Goal: Task Accomplishment & Management: Manage account settings

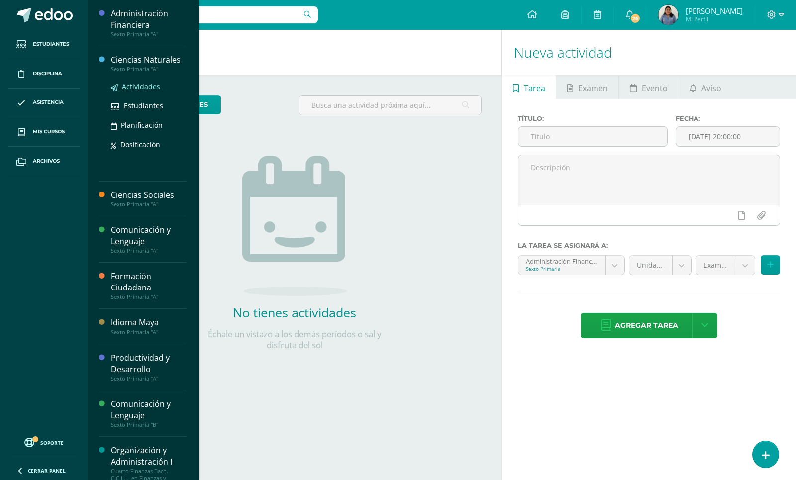
click at [137, 82] on span "Actividades" at bounding box center [141, 86] width 38 height 9
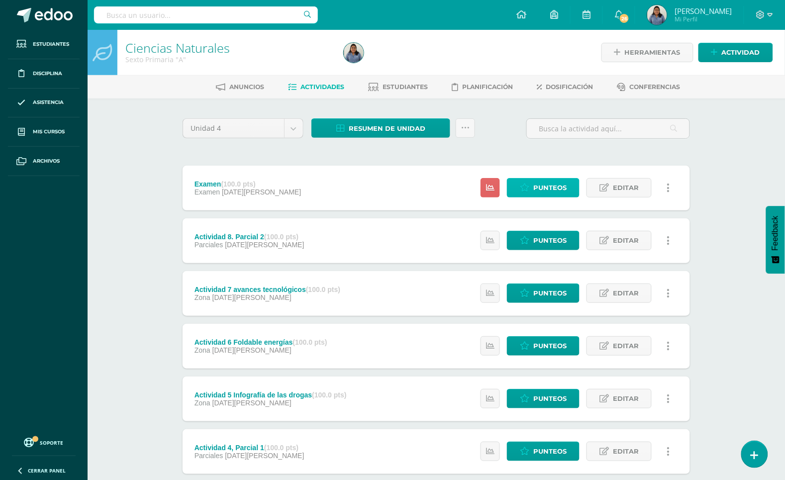
click at [540, 183] on span "Punteos" at bounding box center [549, 188] width 33 height 18
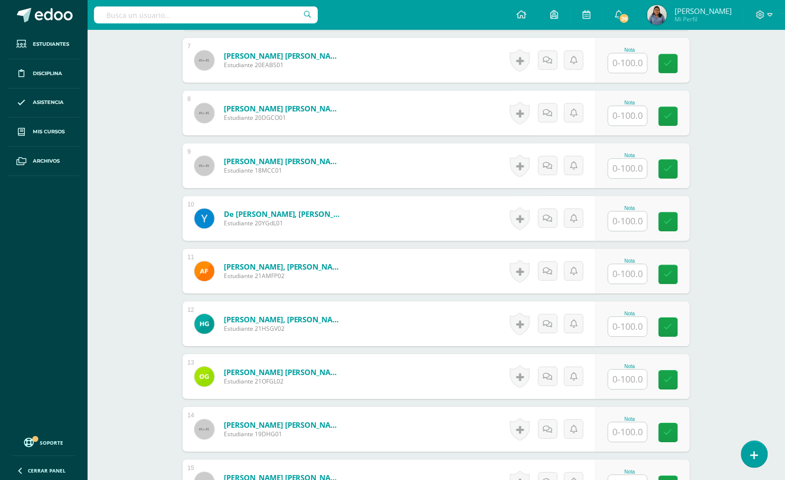
scroll to position [1606, 0]
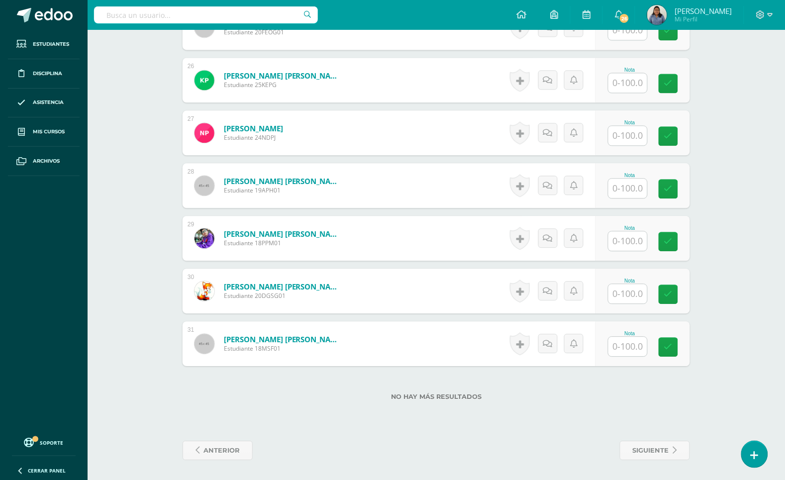
click at [628, 341] on input "text" at bounding box center [627, 346] width 39 height 19
type input "100"
click at [629, 299] on input "text" at bounding box center [634, 294] width 40 height 20
type input "100"
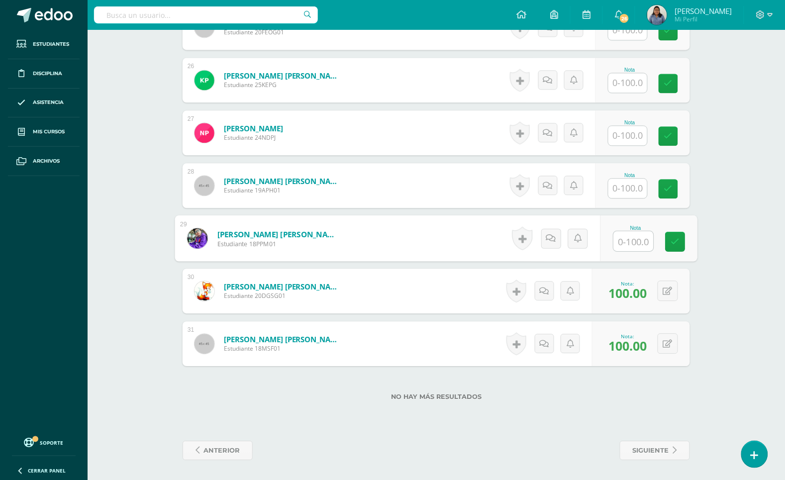
click at [622, 238] on input "text" at bounding box center [634, 241] width 40 height 20
type input "100"
click at [630, 190] on input "text" at bounding box center [627, 188] width 39 height 19
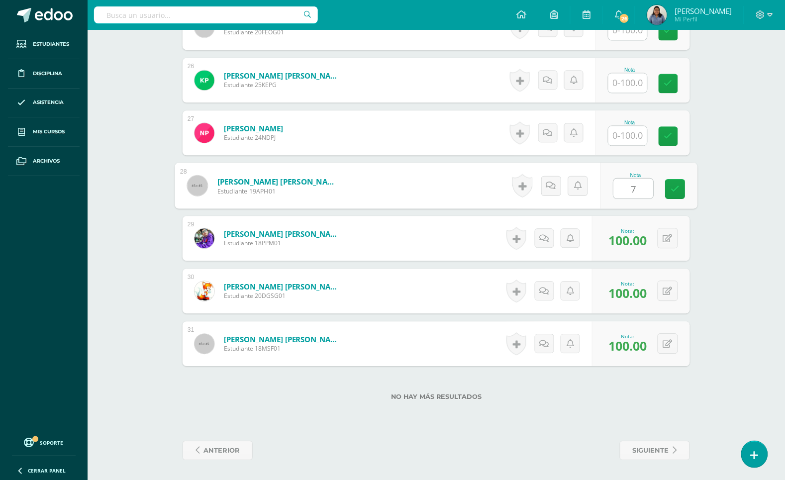
type input "72"
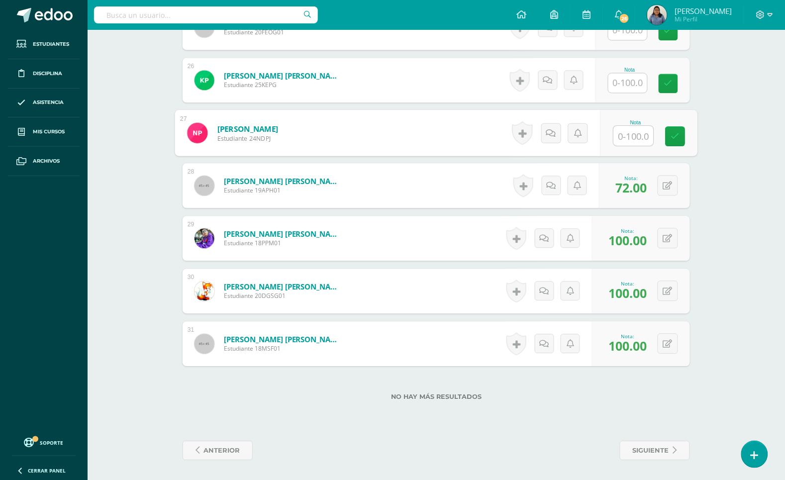
click at [627, 136] on input "text" at bounding box center [634, 136] width 40 height 20
type input "87"
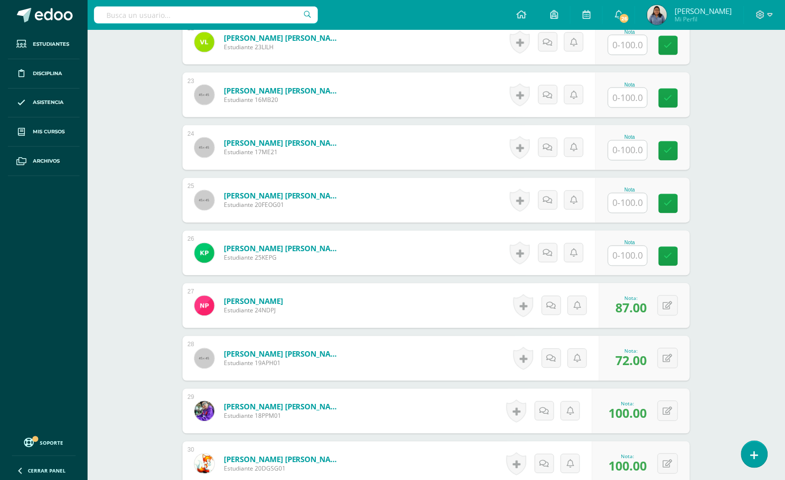
scroll to position [1420, 0]
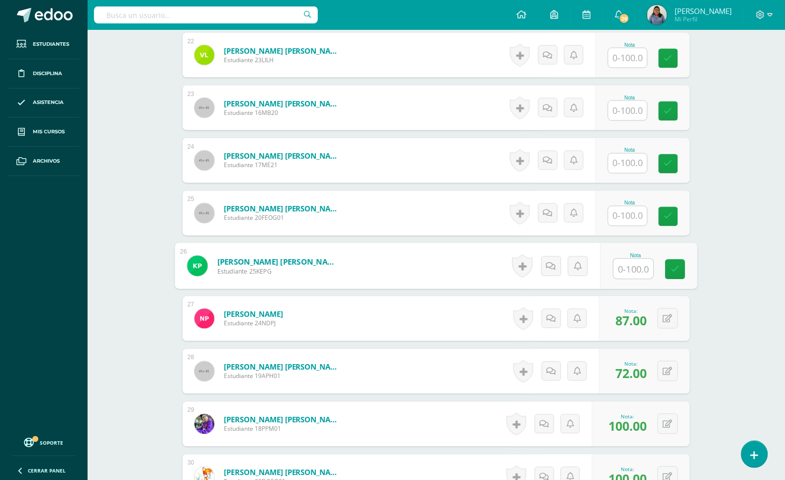
click at [626, 267] on input "text" at bounding box center [634, 269] width 40 height 20
type input "100"
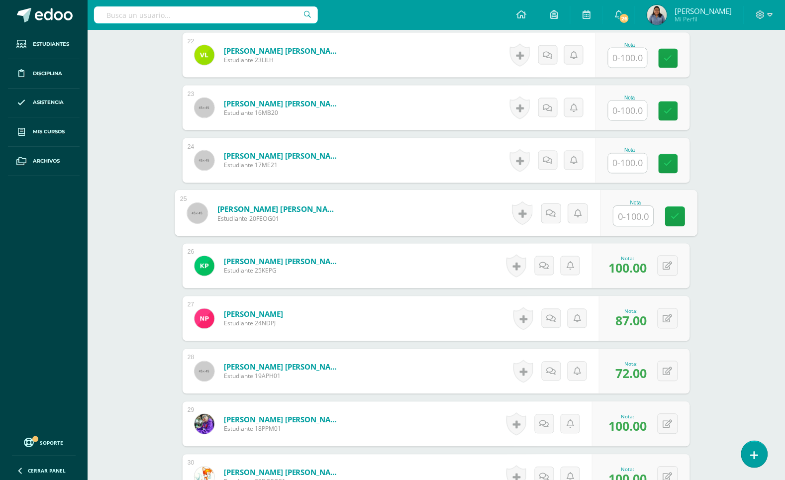
click at [630, 208] on input "text" at bounding box center [634, 216] width 40 height 20
type input "100"
click at [624, 160] on input "text" at bounding box center [627, 163] width 39 height 19
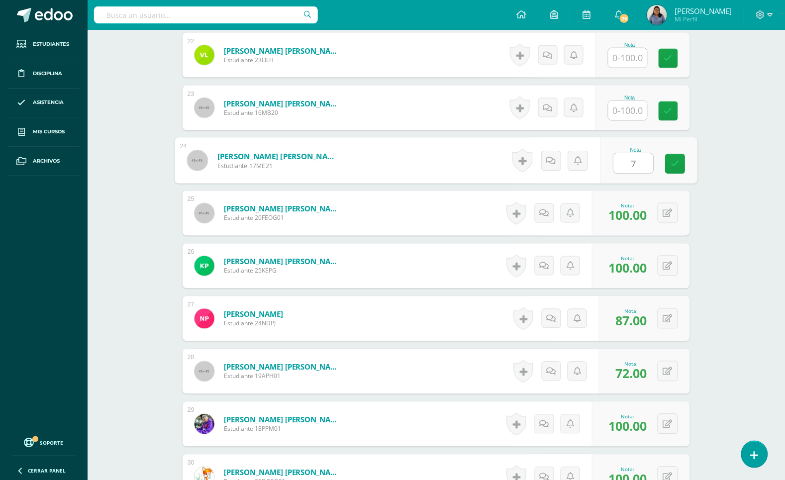
type input "76"
click at [631, 111] on input "text" at bounding box center [627, 110] width 39 height 19
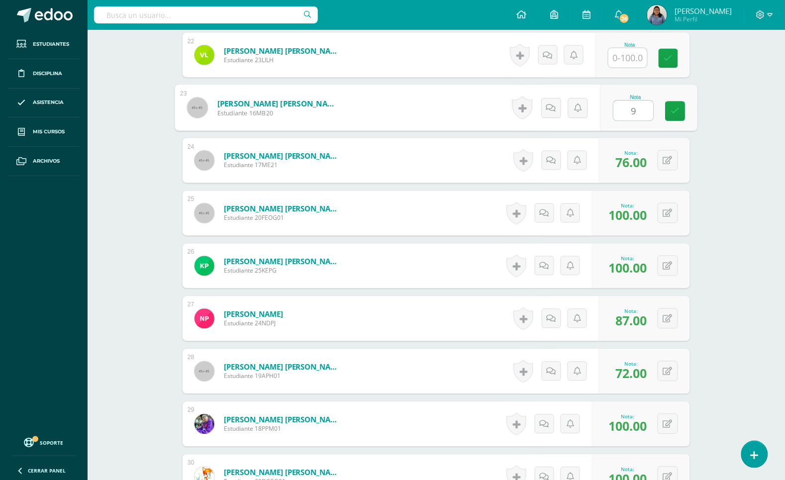
type input "95"
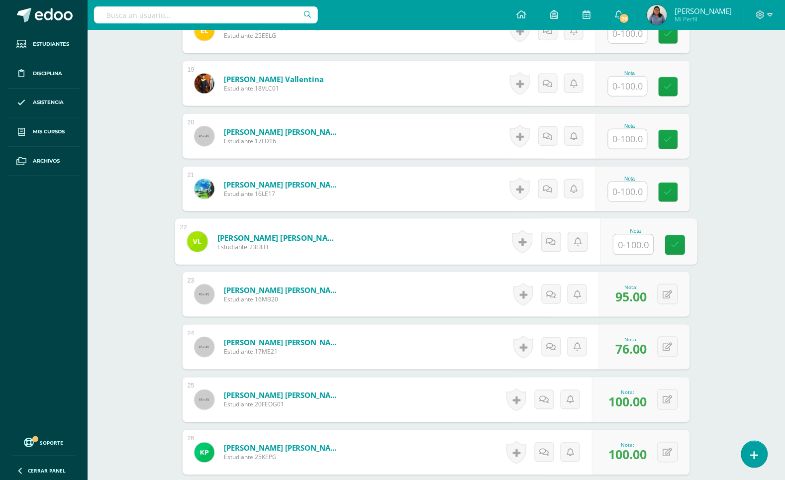
click at [623, 242] on input "text" at bounding box center [634, 245] width 40 height 20
type input "90"
click at [627, 197] on input "text" at bounding box center [627, 191] width 39 height 19
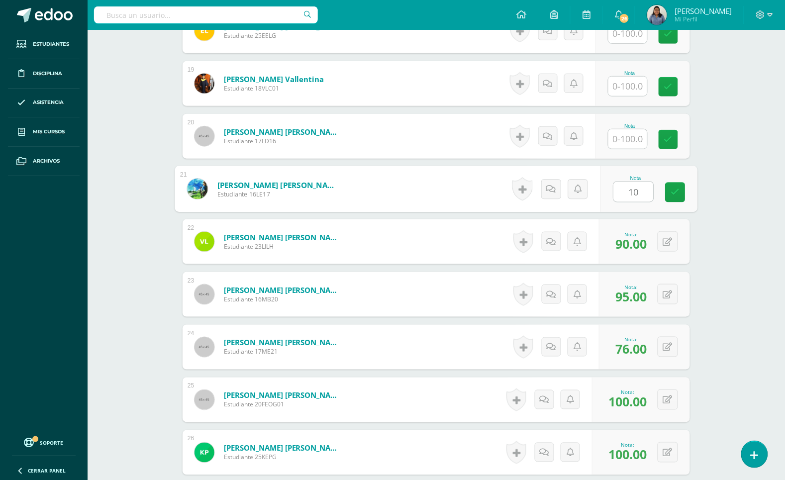
type input "100"
click at [629, 143] on input "text" at bounding box center [627, 138] width 39 height 19
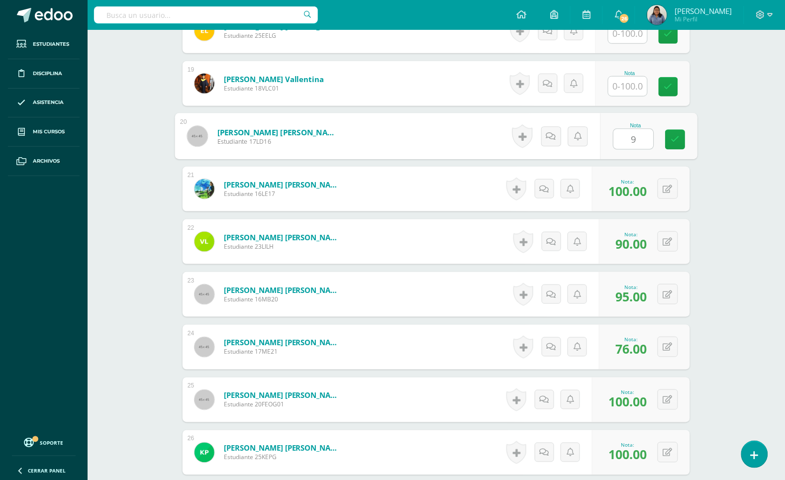
type input "92"
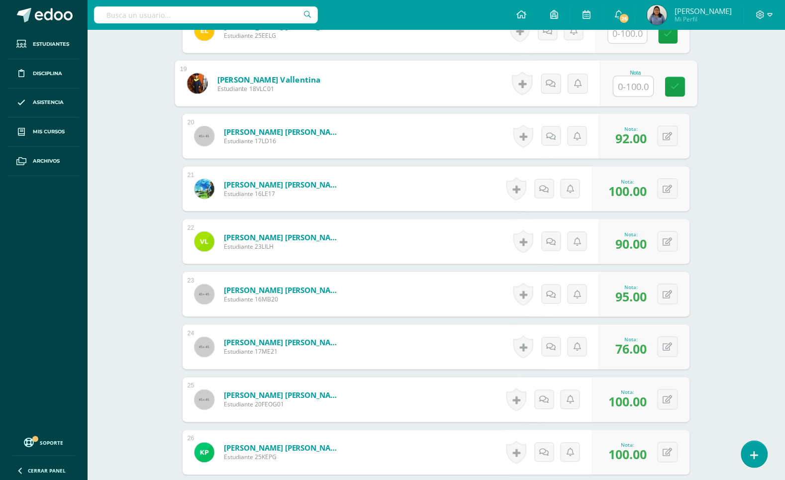
click at [633, 88] on input "text" at bounding box center [634, 87] width 40 height 20
type input "100"
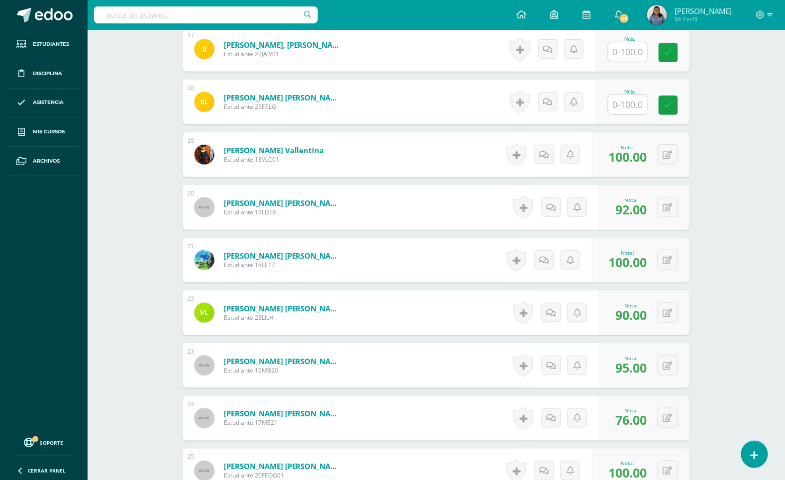
scroll to position [1047, 0]
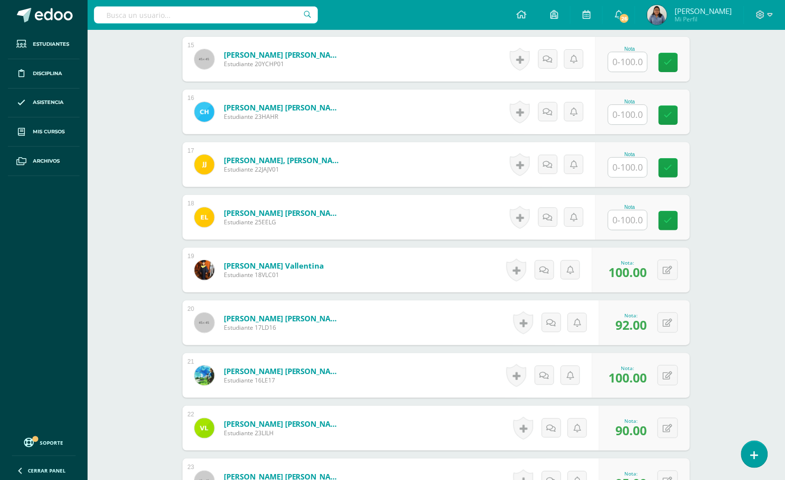
click at [630, 219] on input "text" at bounding box center [627, 219] width 39 height 19
type input "100"
click at [628, 165] on input "text" at bounding box center [627, 167] width 39 height 19
type input "85"
click at [637, 122] on input "text" at bounding box center [627, 114] width 39 height 19
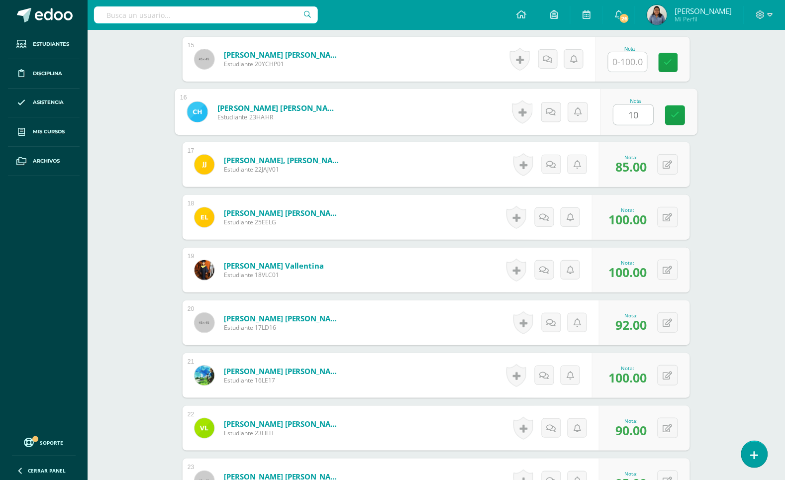
type input "100"
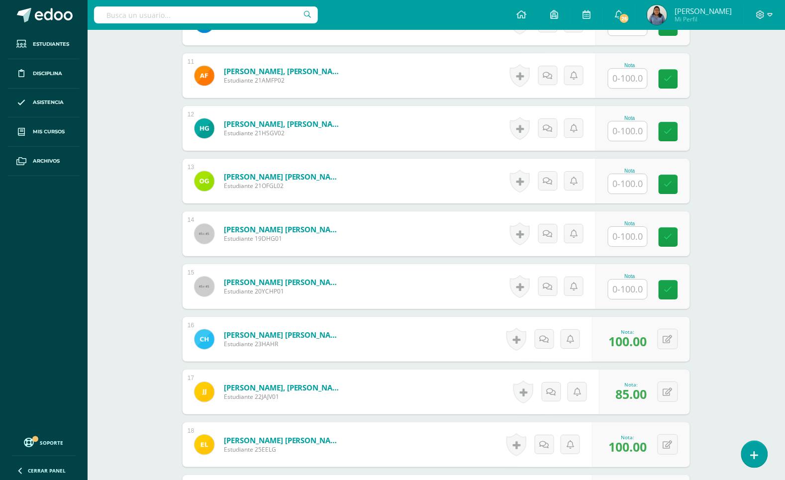
scroll to position [798, 0]
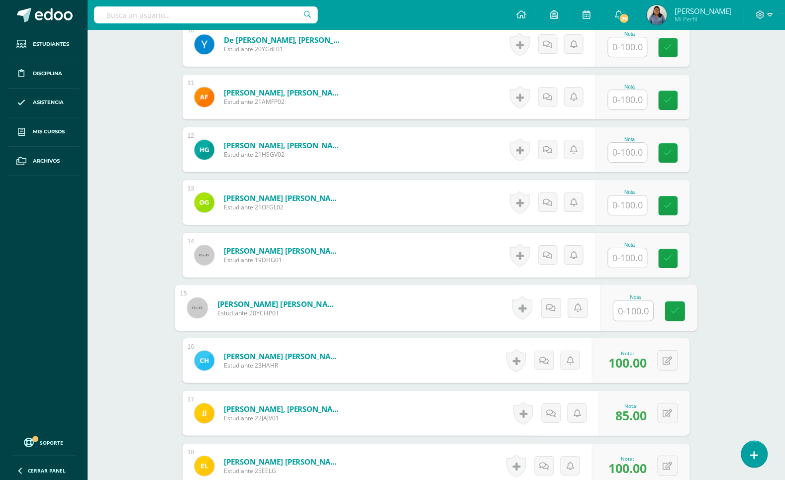
click at [629, 303] on input "text" at bounding box center [634, 311] width 40 height 20
type input "85"
click at [632, 259] on input "text" at bounding box center [627, 257] width 39 height 19
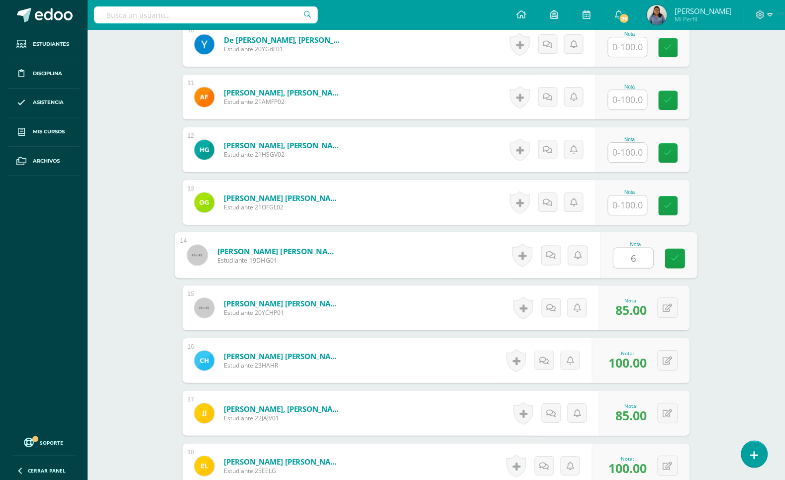
type input "60"
click at [628, 209] on input "text" at bounding box center [627, 204] width 39 height 19
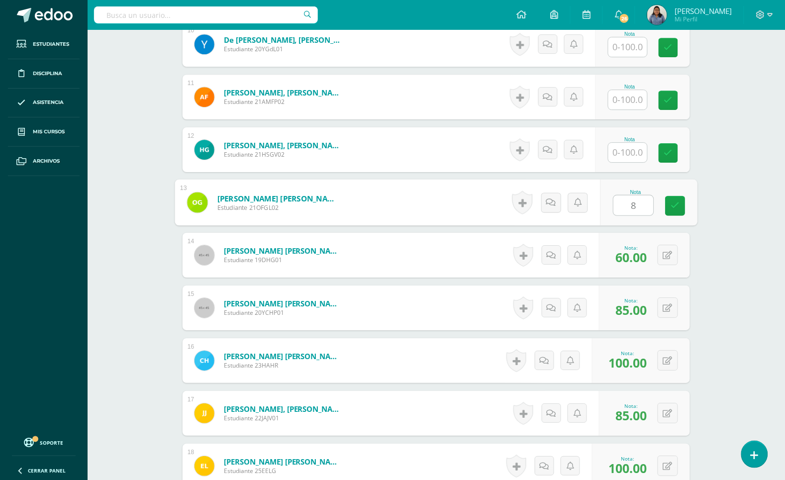
type input "80"
click at [632, 159] on input "text" at bounding box center [627, 152] width 39 height 19
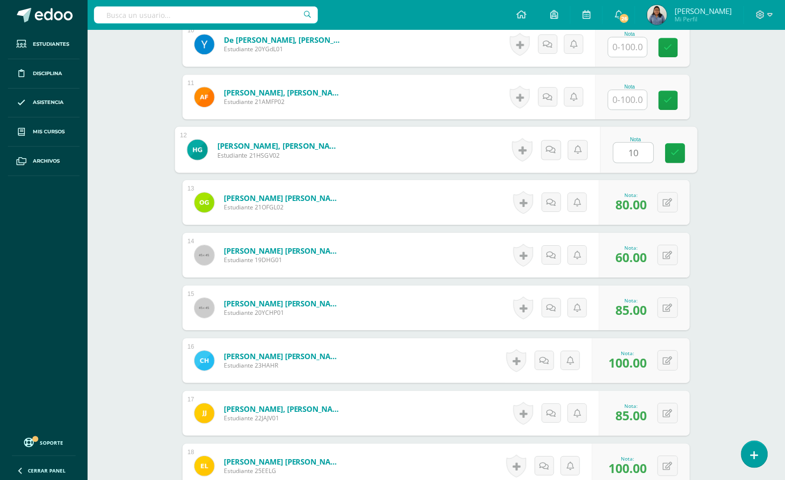
type input "100"
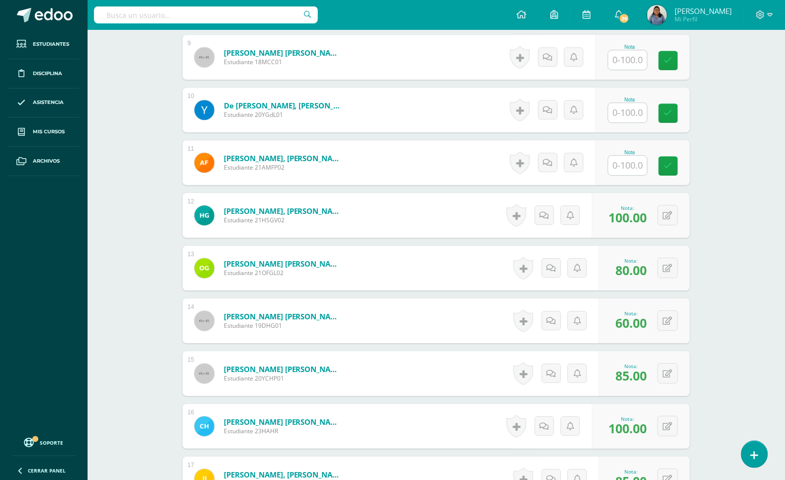
scroll to position [612, 0]
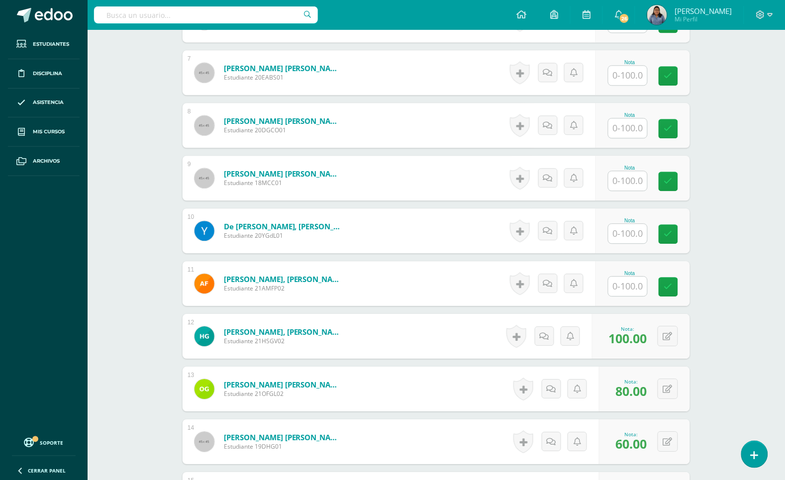
click at [627, 279] on input "text" at bounding box center [627, 286] width 39 height 19
type input "85"
click at [641, 237] on input "text" at bounding box center [634, 234] width 40 height 20
type input "88"
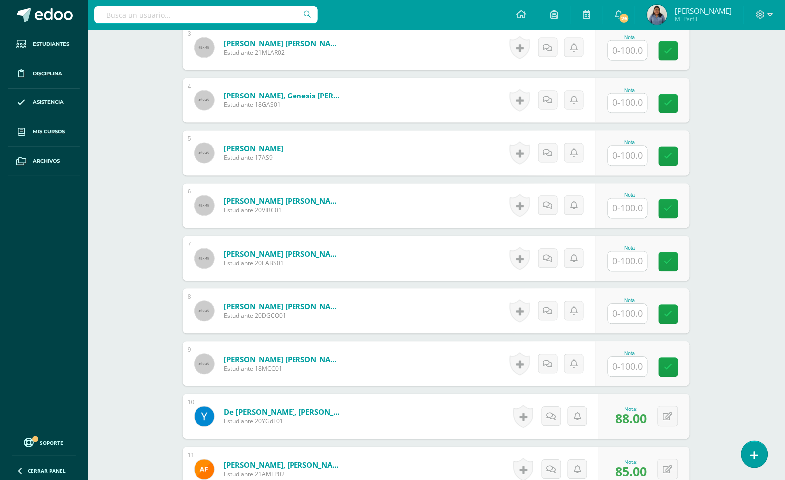
scroll to position [425, 0]
click at [626, 362] on input "text" at bounding box center [634, 368] width 40 height 20
type input "100"
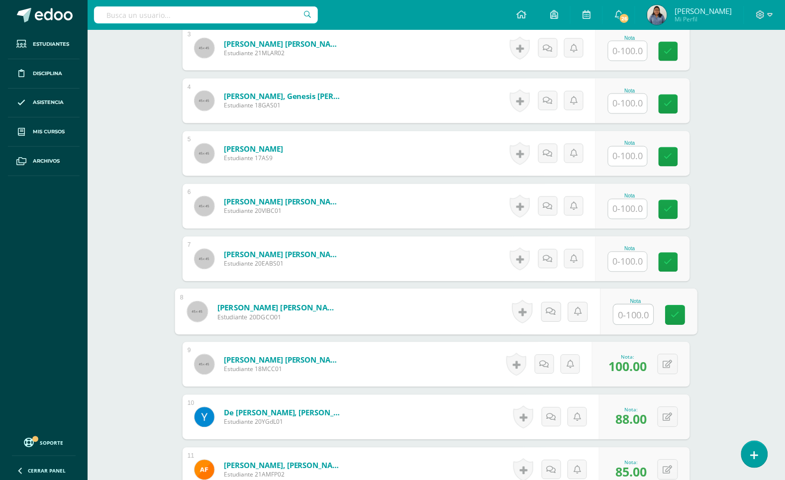
click at [628, 314] on input "text" at bounding box center [634, 315] width 40 height 20
type input "100"
click at [620, 262] on input "text" at bounding box center [627, 261] width 39 height 19
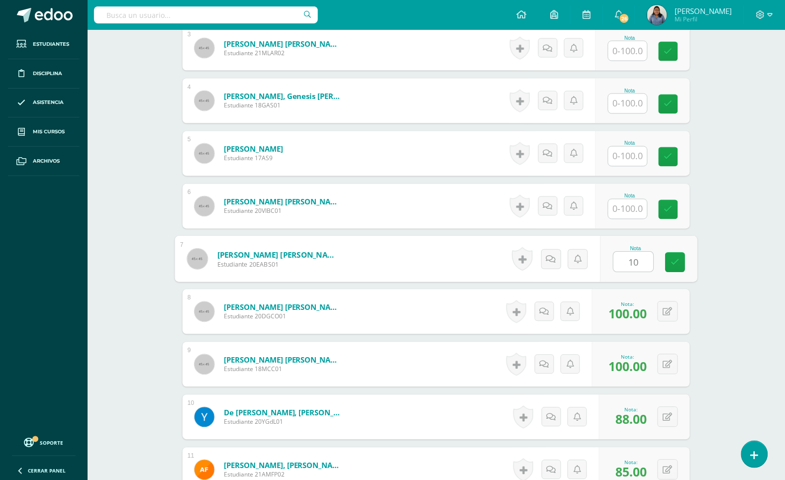
type input "100"
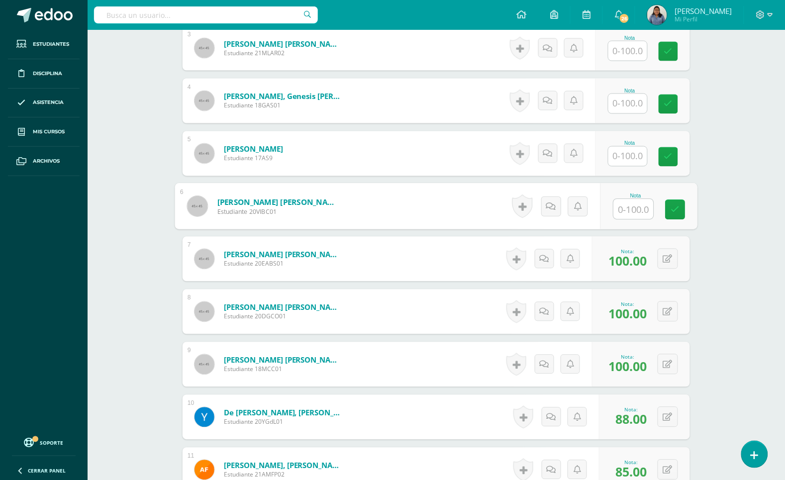
click at [617, 209] on input "text" at bounding box center [634, 209] width 40 height 20
type input "100"
click at [632, 165] on input "text" at bounding box center [627, 156] width 39 height 19
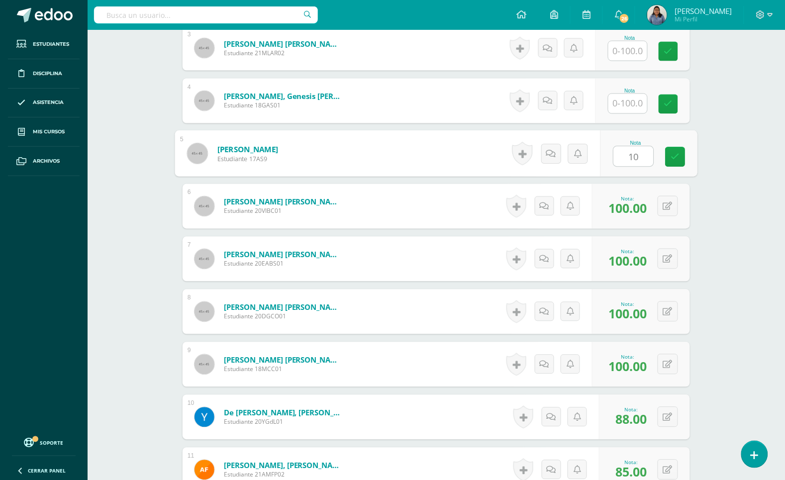
type input "100"
click at [622, 103] on input "text" at bounding box center [627, 103] width 39 height 19
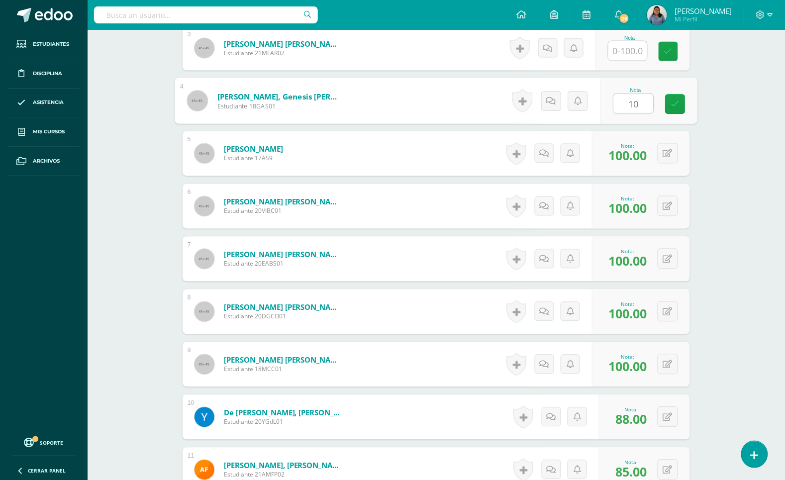
type input "100"
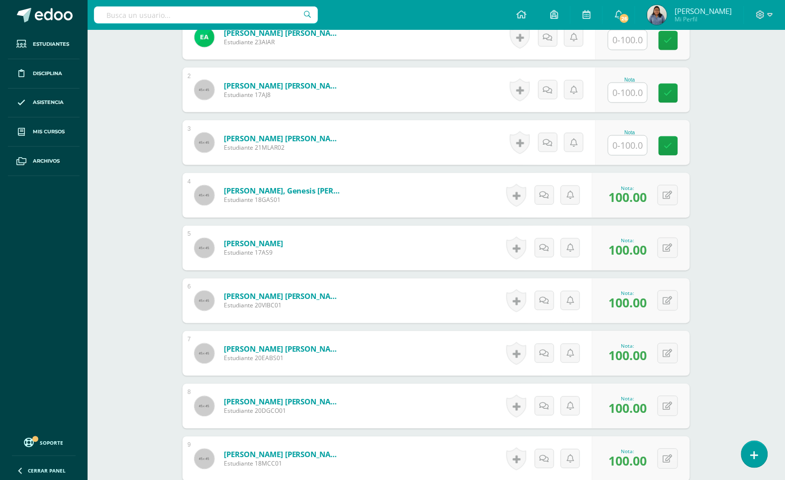
scroll to position [301, 0]
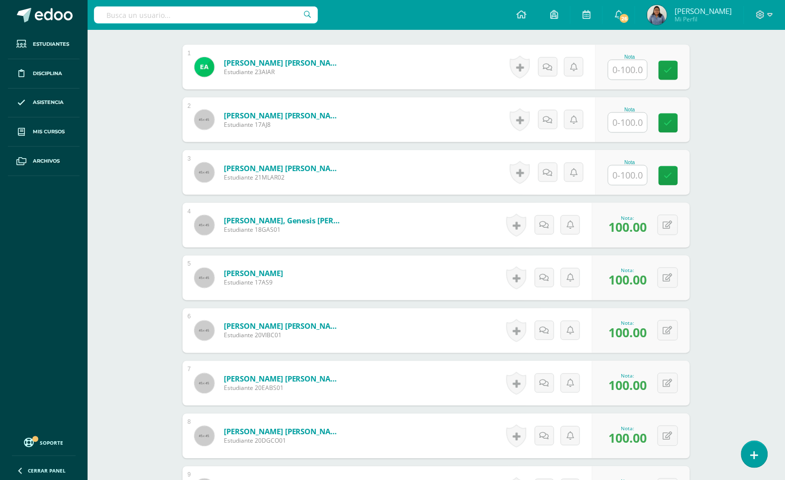
click at [637, 181] on input "text" at bounding box center [627, 175] width 39 height 19
type input "72"
click at [631, 127] on input "text" at bounding box center [634, 123] width 40 height 20
type input "95"
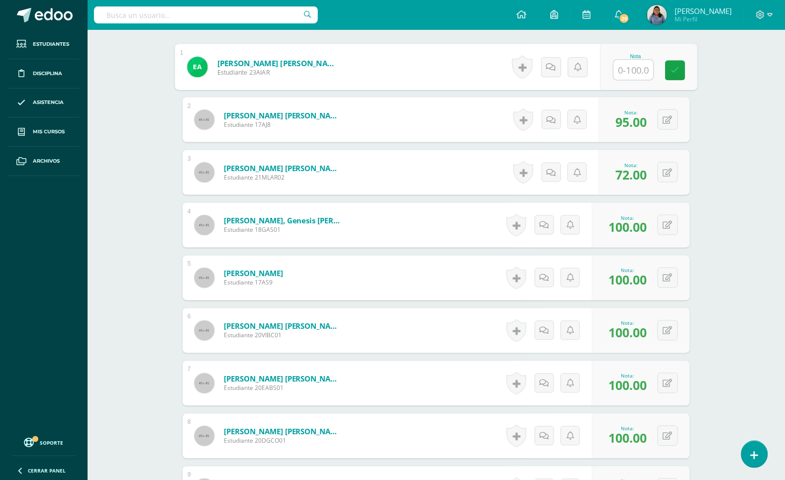
click at [637, 66] on input "text" at bounding box center [634, 70] width 40 height 20
type input "95"
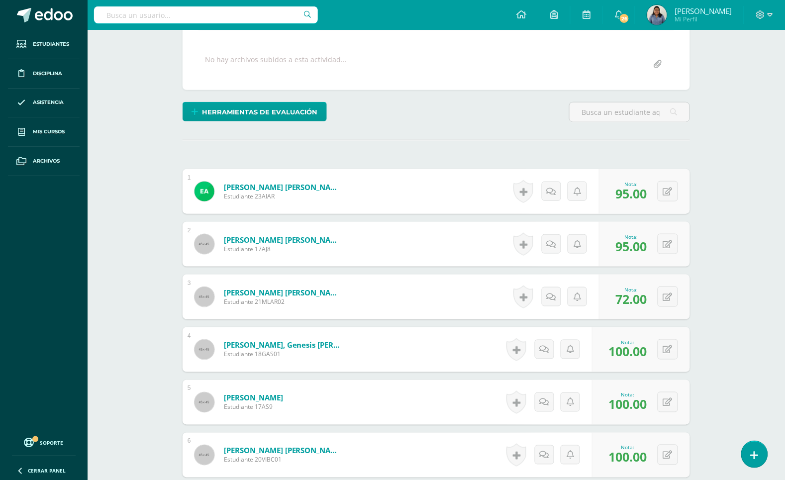
scroll to position [0, 0]
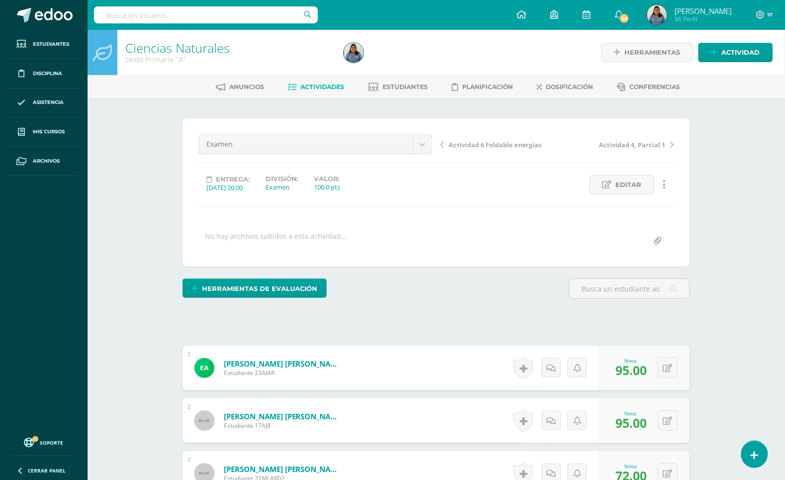
click at [304, 87] on span "Actividades" at bounding box center [323, 86] width 44 height 7
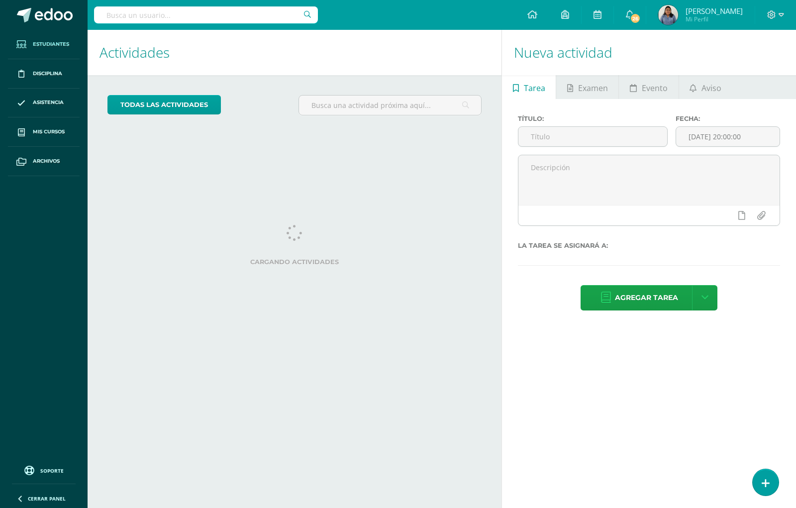
click at [53, 42] on span "Estudiantes" at bounding box center [51, 44] width 36 height 8
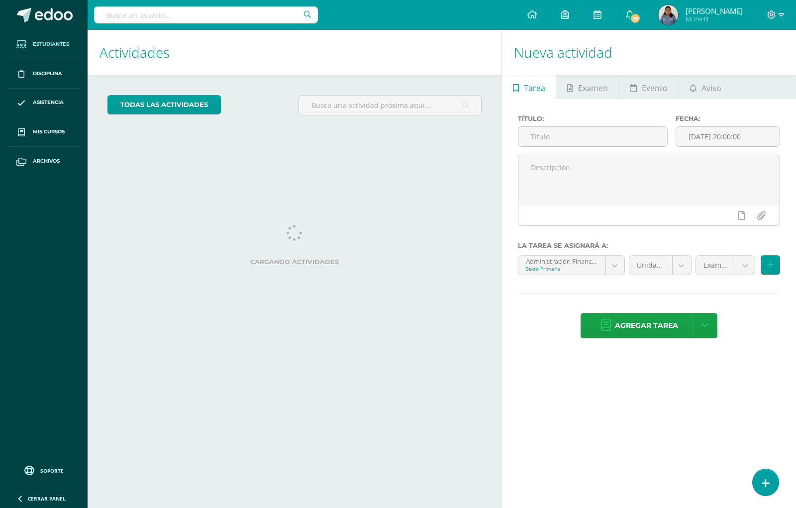
click at [45, 43] on span "Estudiantes" at bounding box center [51, 44] width 36 height 8
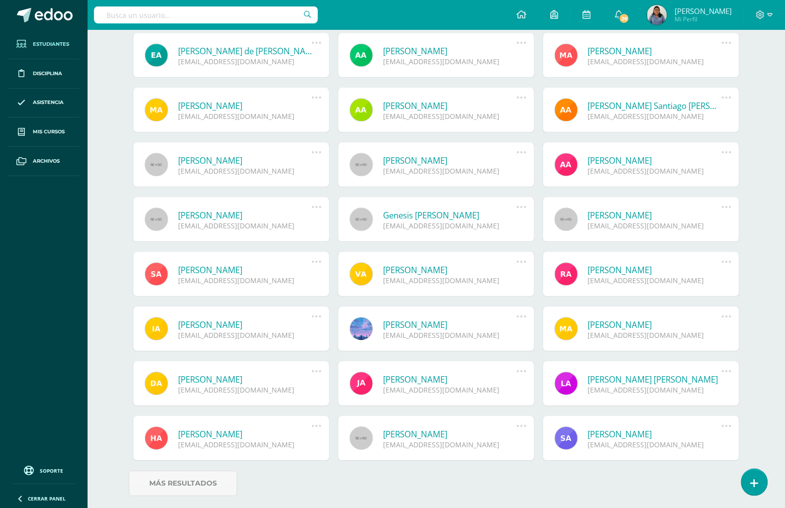
scroll to position [608, 0]
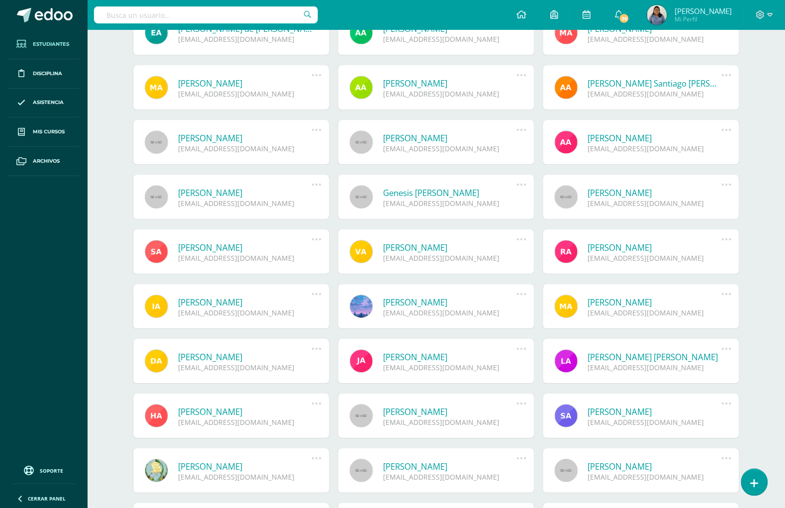
click at [197, 194] on link "[PERSON_NAME]" at bounding box center [245, 192] width 134 height 11
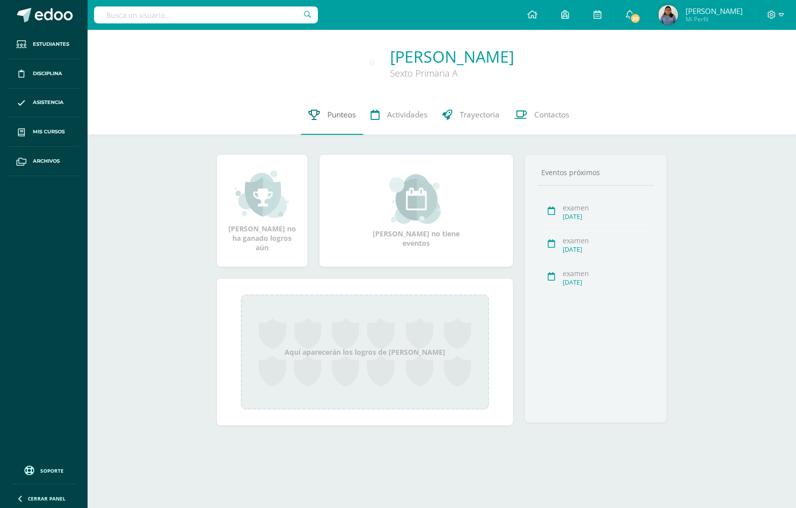
click at [343, 110] on span "Punteos" at bounding box center [341, 114] width 28 height 10
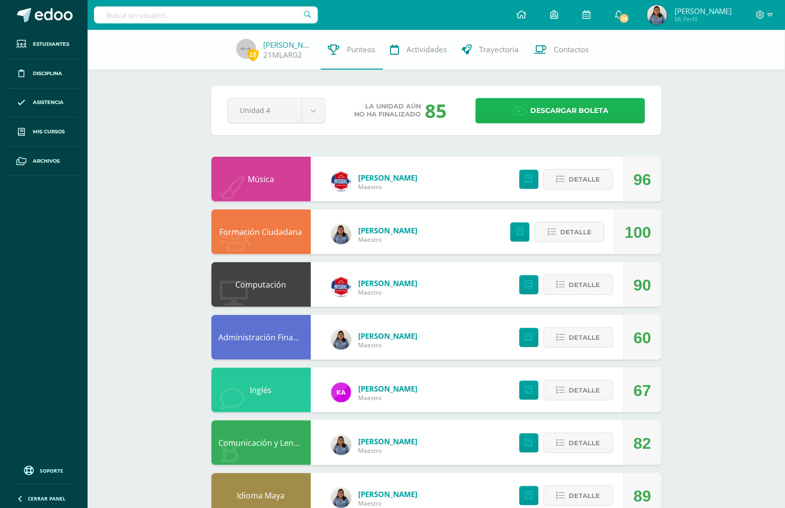
click at [551, 106] on span "Descargar boleta" at bounding box center [569, 110] width 78 height 24
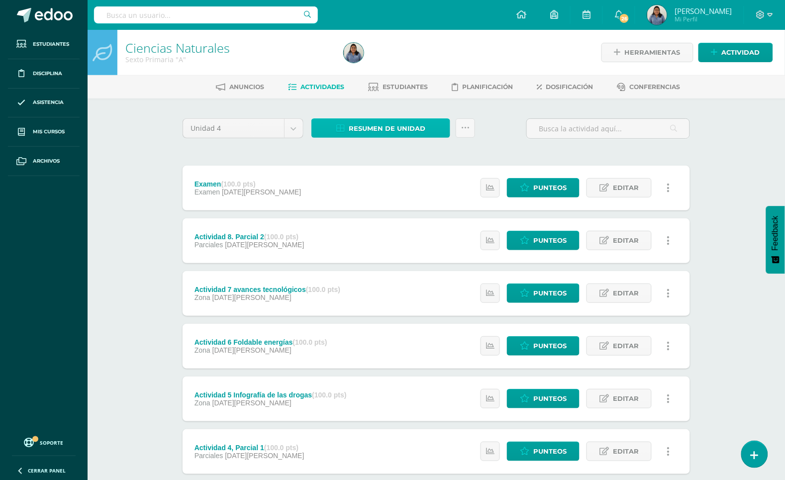
click at [371, 123] on span "Resumen de unidad" at bounding box center [387, 128] width 77 height 18
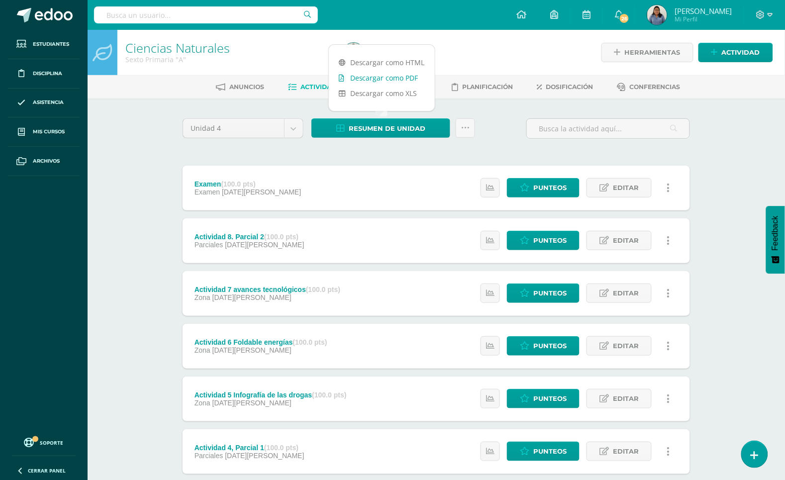
click at [384, 78] on link "Descargar como PDF" at bounding box center [382, 77] width 106 height 15
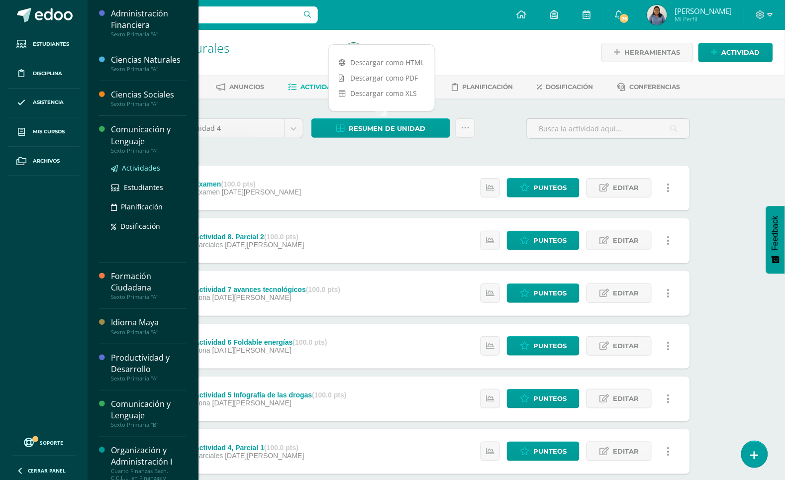
click at [137, 163] on span "Actividades" at bounding box center [141, 167] width 38 height 9
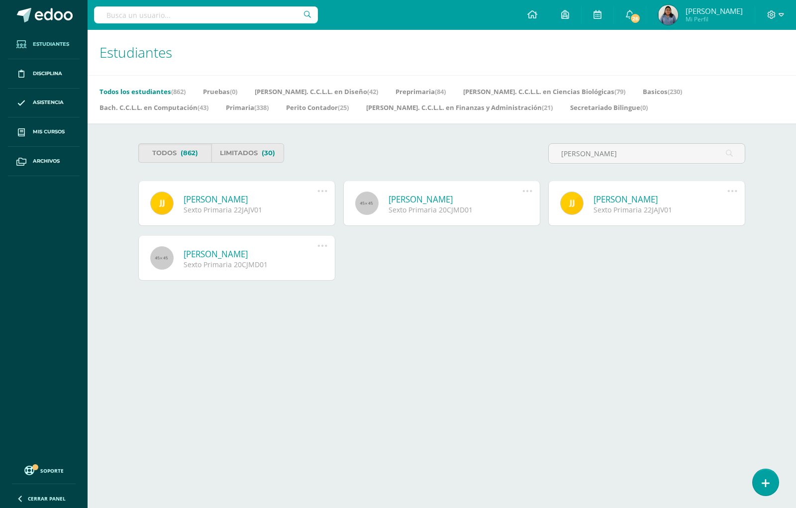
type input "[PERSON_NAME]"
click at [227, 205] on div "Sexto Primaria 22JAJV01" at bounding box center [251, 209] width 134 height 9
click at [168, 207] on link at bounding box center [161, 202] width 23 height 23
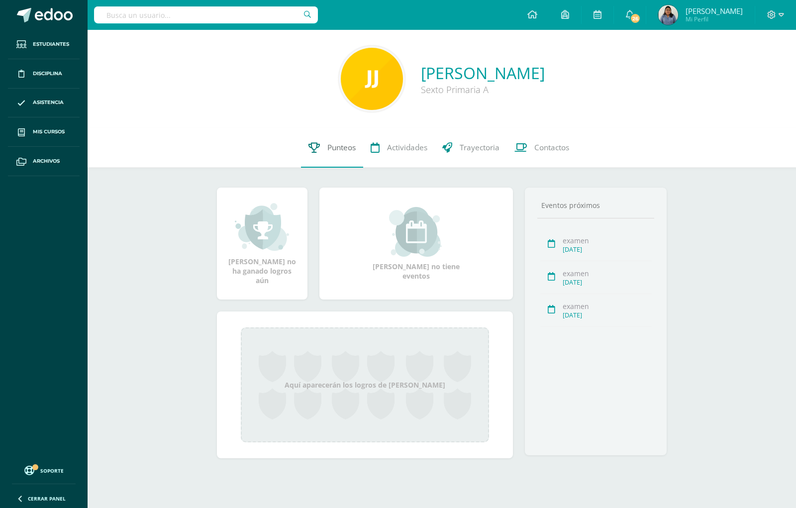
click at [327, 147] on link "Punteos" at bounding box center [332, 148] width 62 height 40
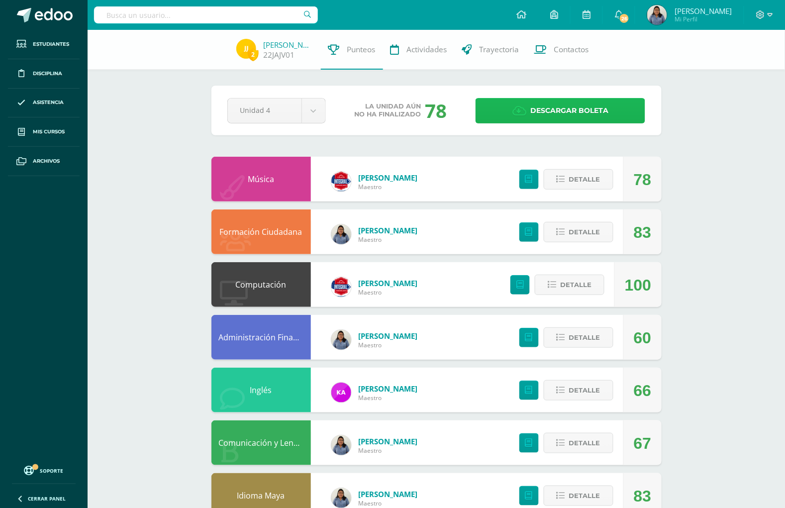
click at [577, 112] on span "Descargar boleta" at bounding box center [569, 110] width 78 height 24
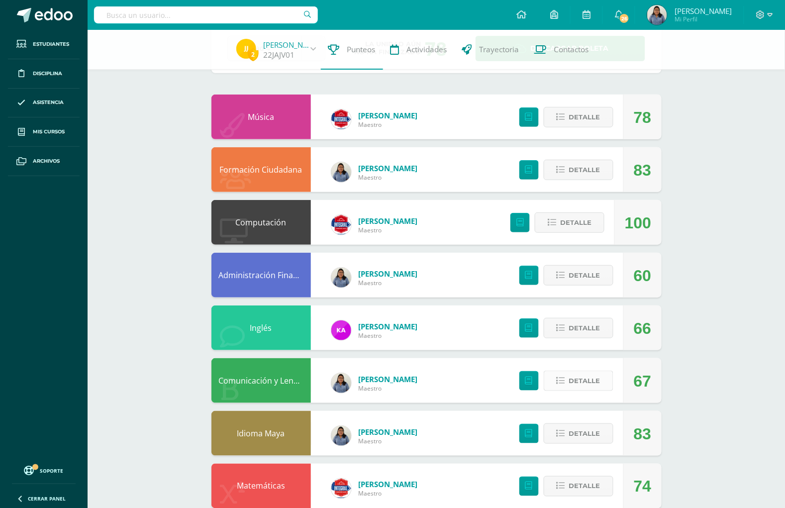
click at [575, 375] on span "Detalle" at bounding box center [584, 380] width 31 height 18
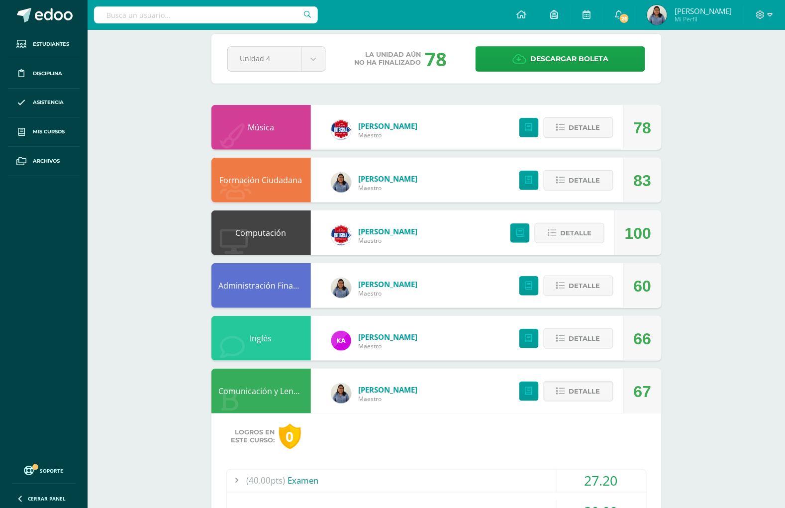
scroll to position [0, 0]
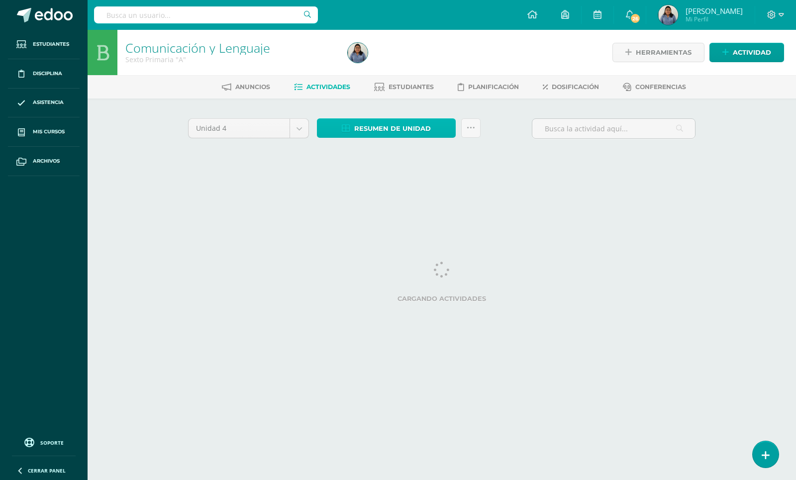
click at [379, 125] on span "Resumen de unidad" at bounding box center [392, 128] width 77 height 18
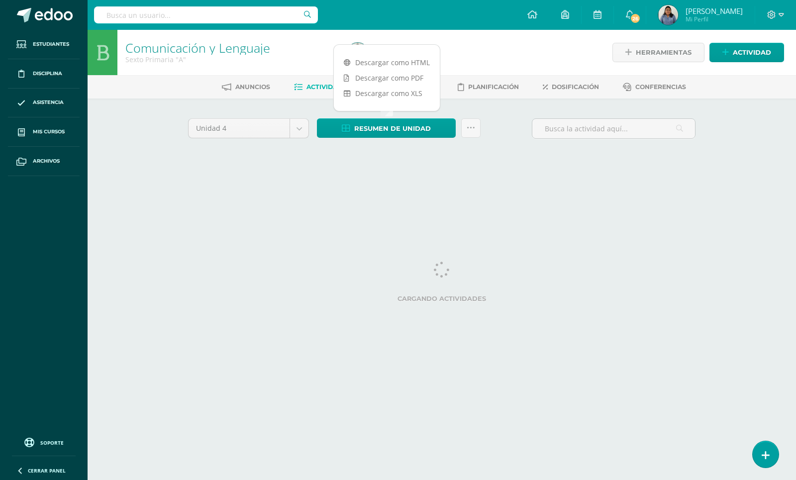
click at [399, 71] on div at bounding box center [457, 52] width 226 height 45
click at [399, 76] on div "Anuncios Actividades Estudiantes Planificación Dosificación Conferencias" at bounding box center [454, 86] width 732 height 23
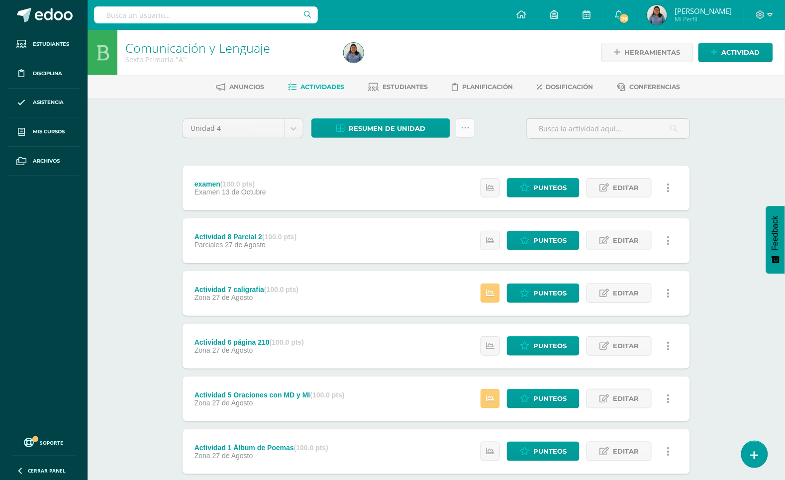
click at [459, 128] on link at bounding box center [465, 127] width 19 height 19
click at [366, 148] on div "Unidad 4 Unidad 1 Unidad 2 Unidad 3 Unidad 4 Resumen de unidad ¿Estás seguro qu…" at bounding box center [436, 398] width 515 height 560
click at [379, 122] on span "Resumen de unidad" at bounding box center [387, 128] width 77 height 18
click at [411, 146] on div "Resumen de unidad" at bounding box center [393, 132] width 172 height 28
click at [408, 127] on span "Resumen de unidad" at bounding box center [387, 128] width 77 height 18
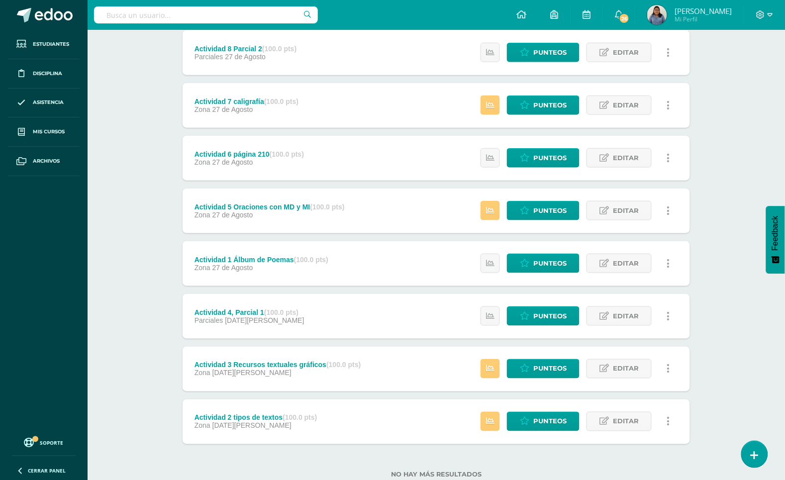
scroll to position [218, 0]
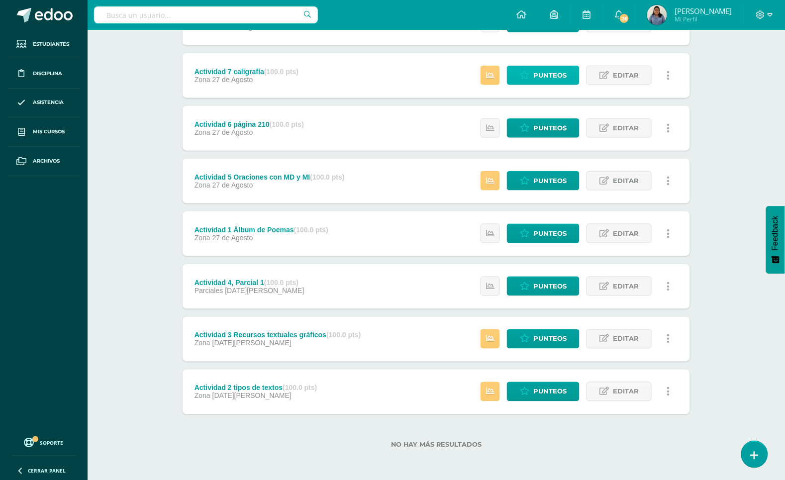
click at [553, 75] on span "Punteos" at bounding box center [549, 75] width 33 height 18
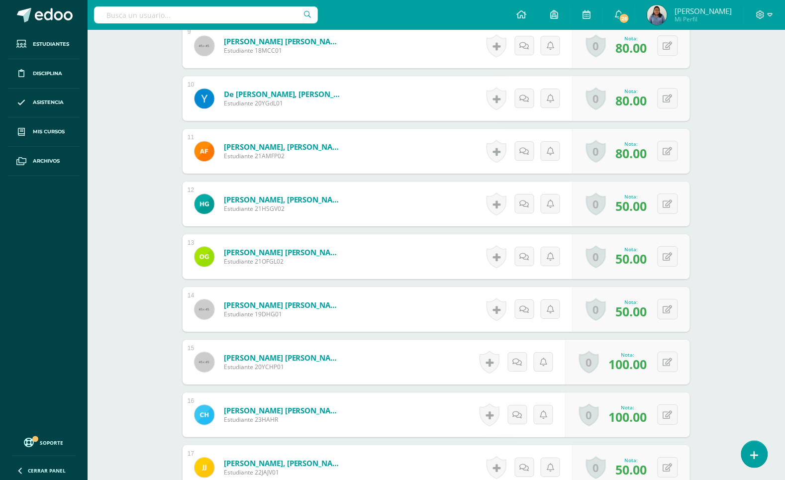
scroll to position [806, 0]
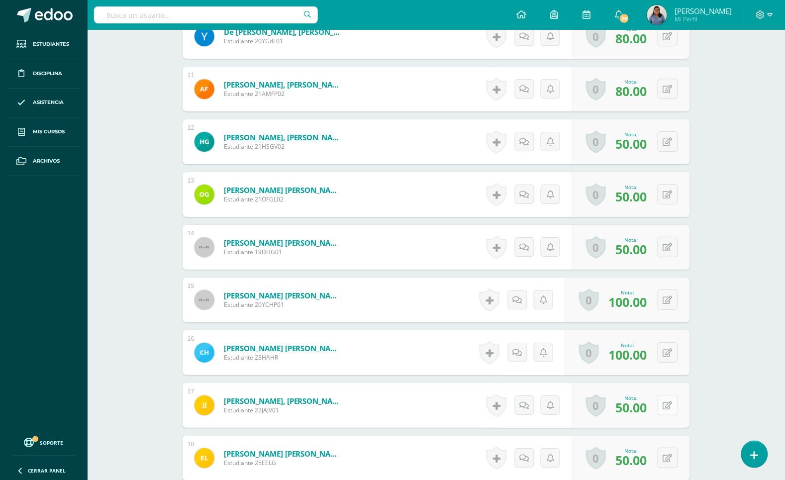
click at [670, 408] on icon at bounding box center [667, 405] width 9 height 8
type input "60"
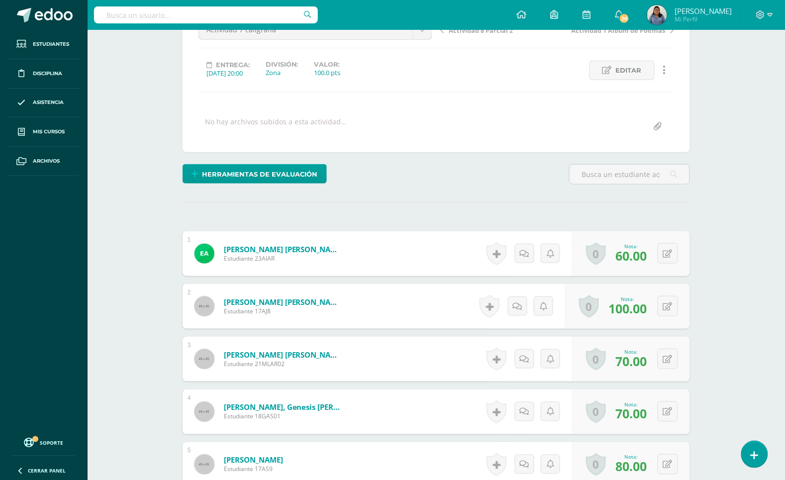
scroll to position [0, 0]
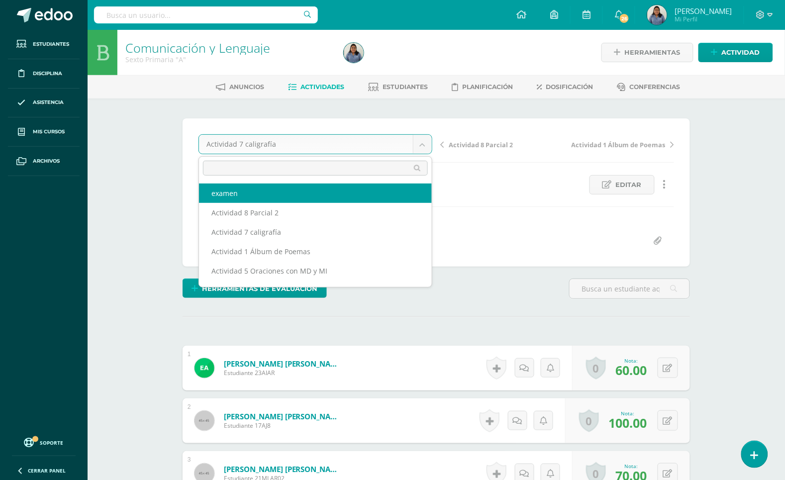
select select "/dashboard/teacher/grade-activity/194602/"
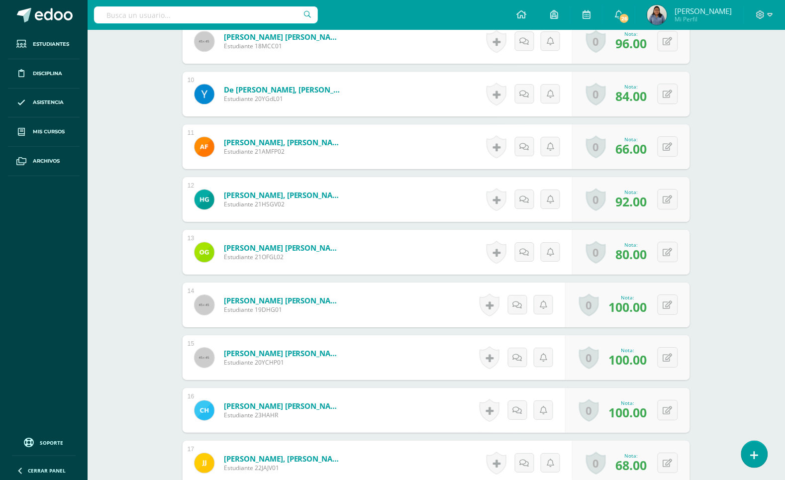
scroll to position [811, 0]
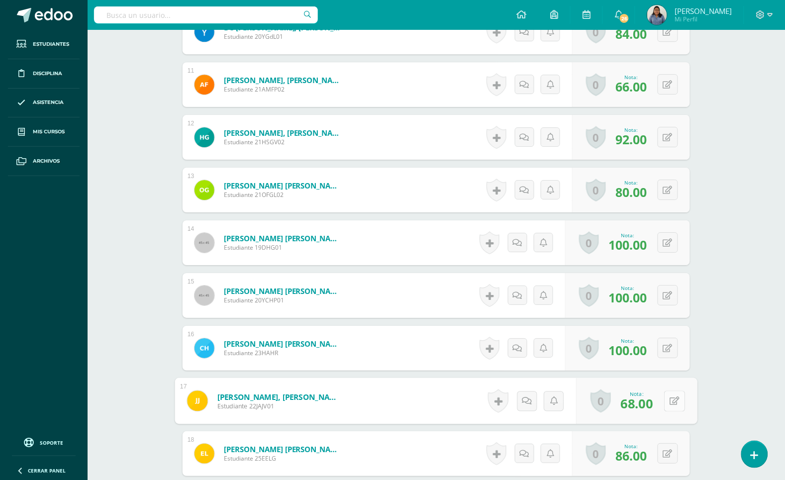
click at [673, 399] on button at bounding box center [674, 400] width 21 height 21
type input "7"
type input "80"
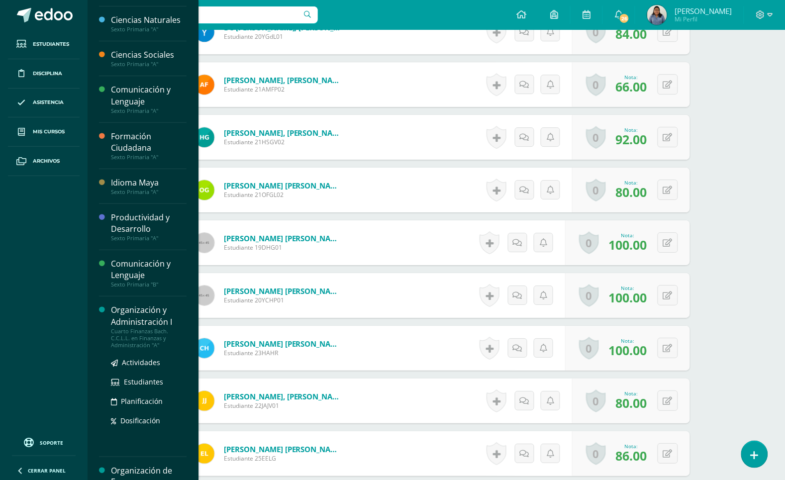
scroll to position [65, 0]
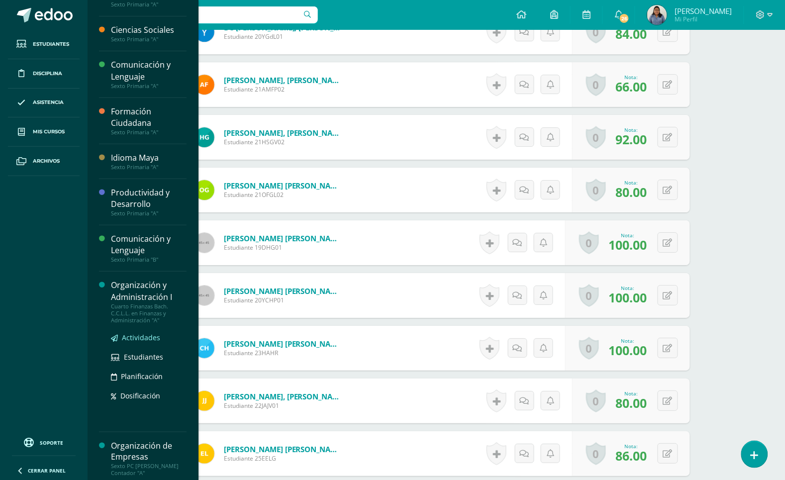
click at [142, 337] on span "Actividades" at bounding box center [141, 337] width 38 height 9
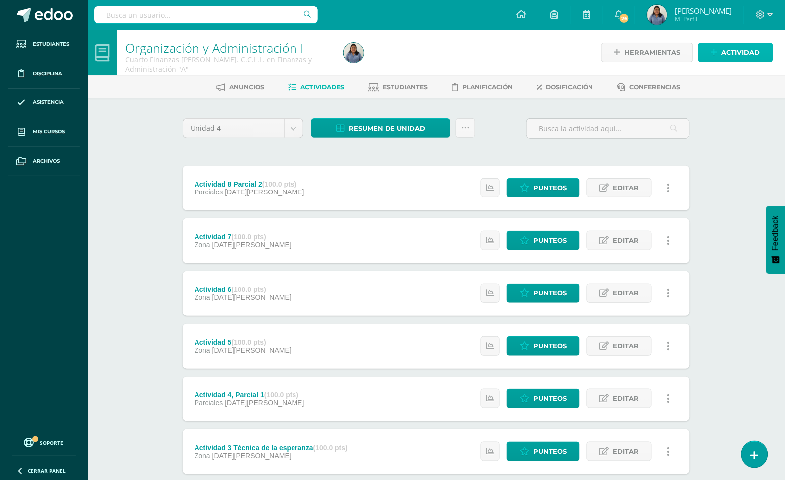
click at [735, 52] on span "Actividad" at bounding box center [741, 52] width 38 height 18
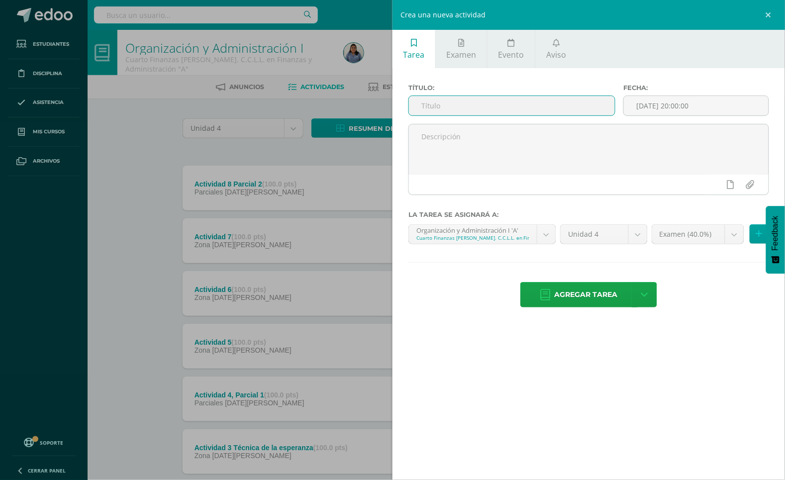
click at [533, 105] on input "text" at bounding box center [512, 105] width 206 height 19
type input "examen"
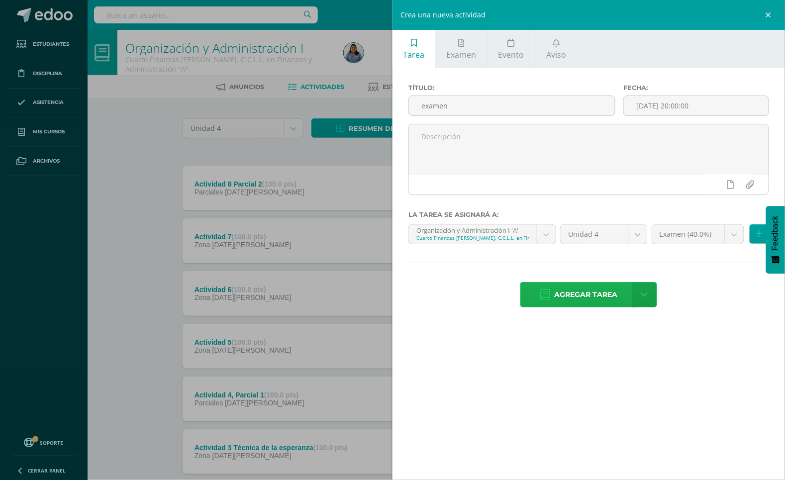
click at [592, 293] on span "Agregar tarea" at bounding box center [586, 294] width 63 height 24
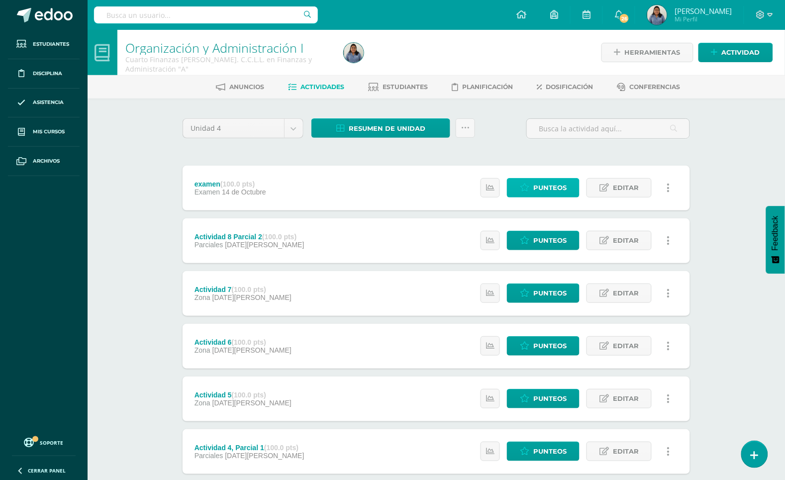
click at [555, 180] on span "Punteos" at bounding box center [549, 188] width 33 height 18
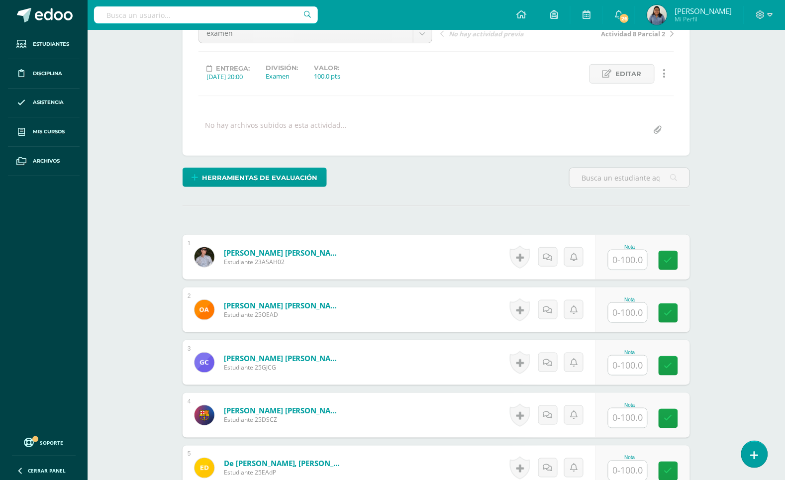
scroll to position [125, 0]
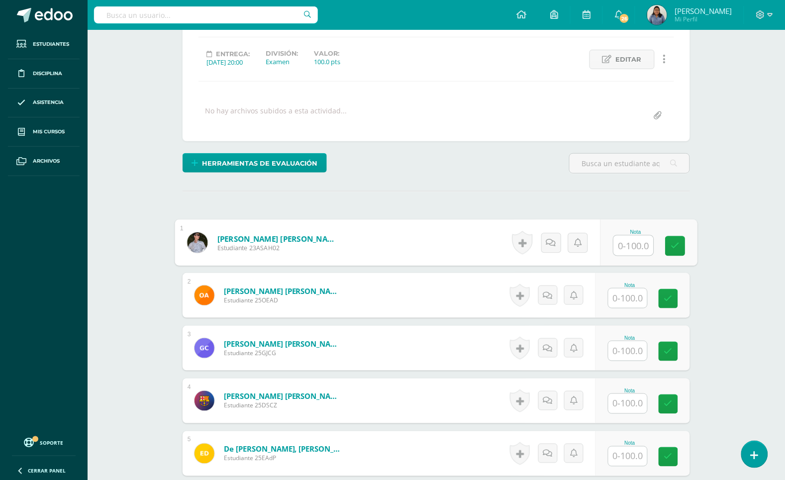
click at [625, 243] on input "text" at bounding box center [634, 246] width 40 height 20
type input "85"
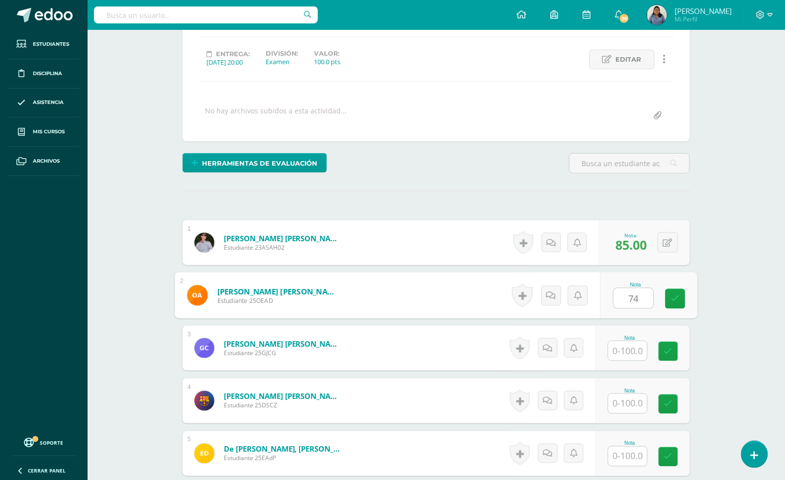
type input "74"
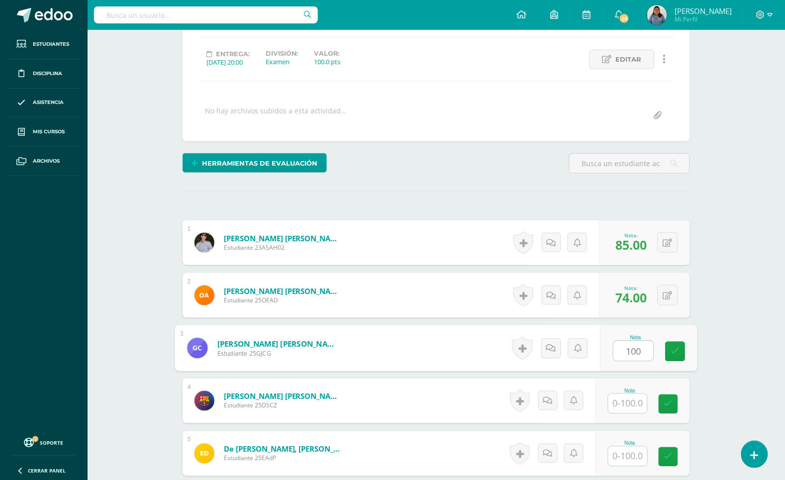
type input "100"
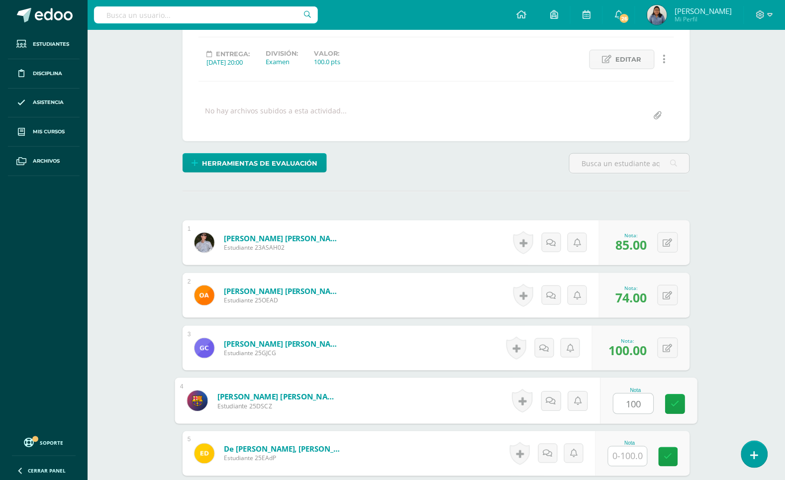
type input "100"
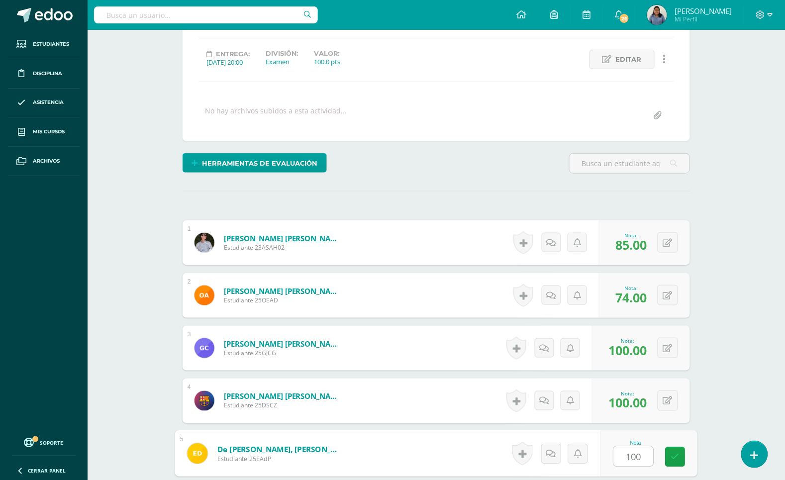
type input "100"
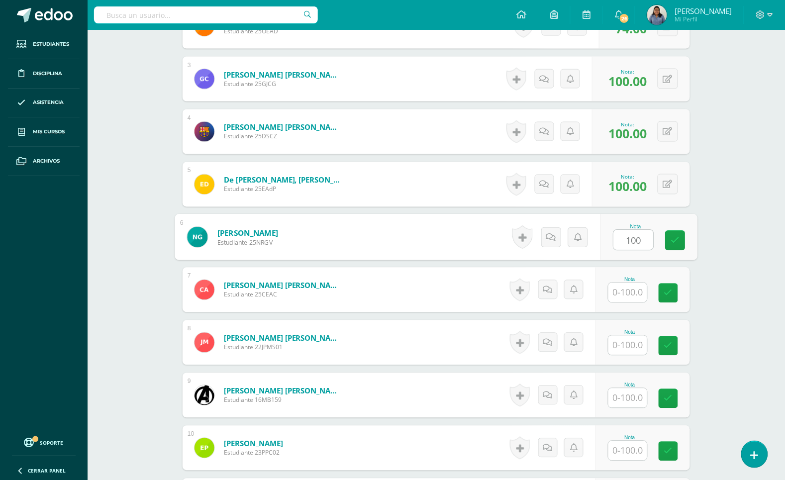
type input "100"
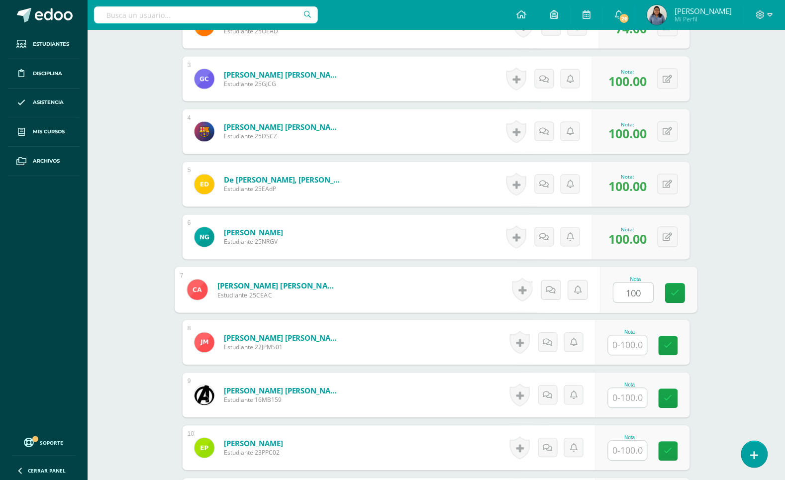
type input "100"
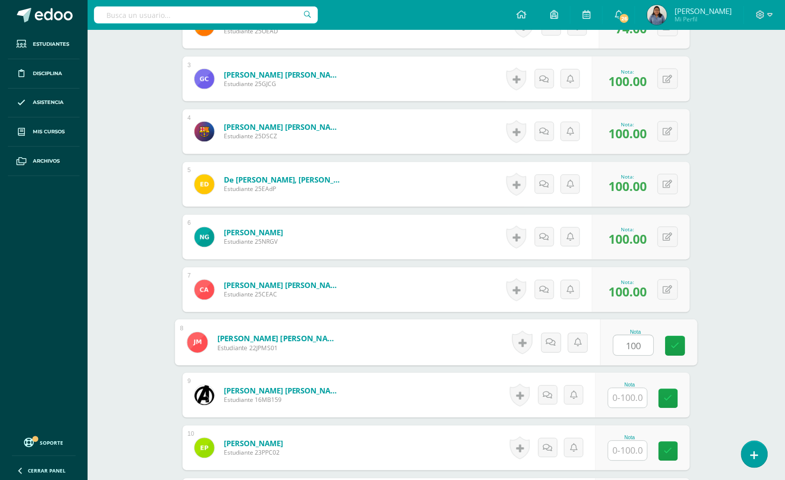
type input "100"
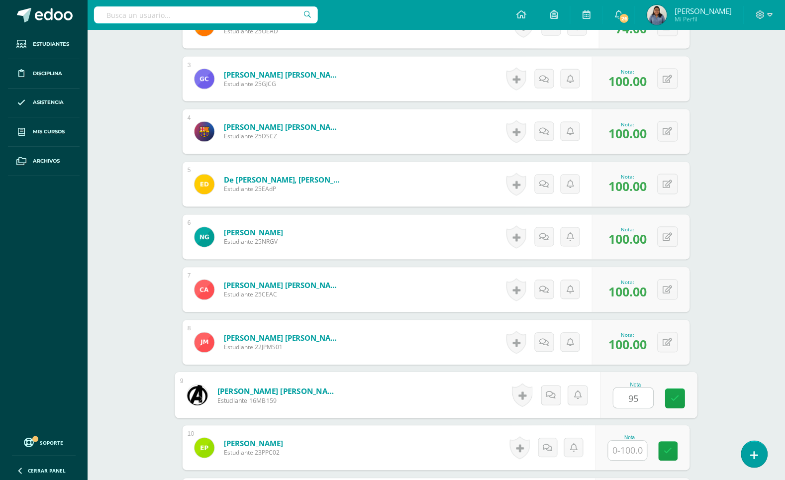
type input "95"
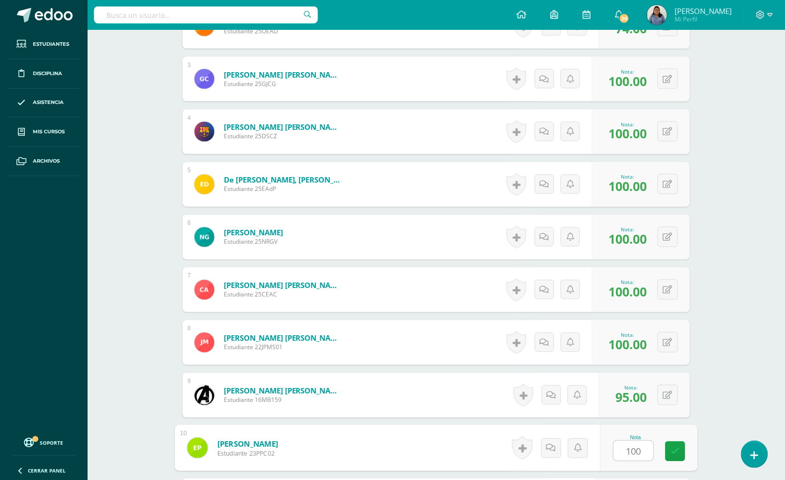
type input "100"
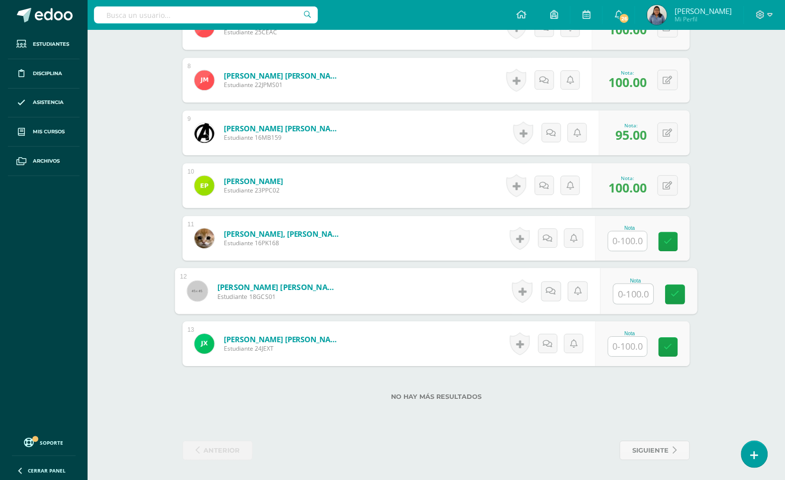
click at [620, 296] on input "text" at bounding box center [634, 294] width 40 height 20
type input "80"
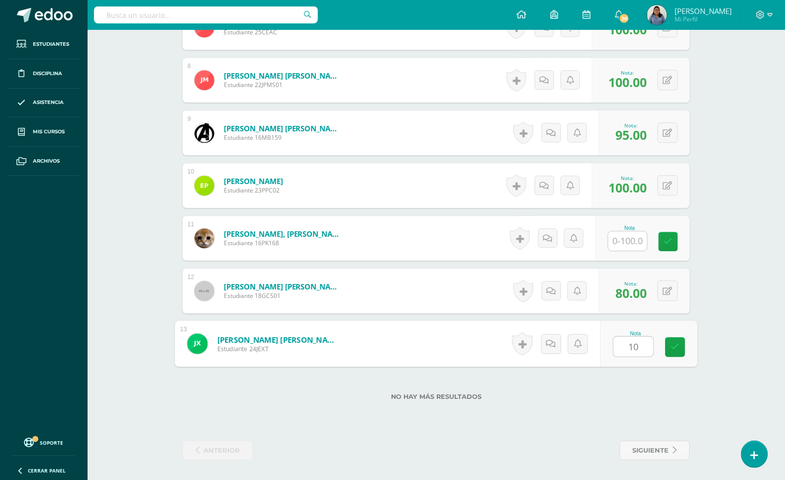
type input "100"
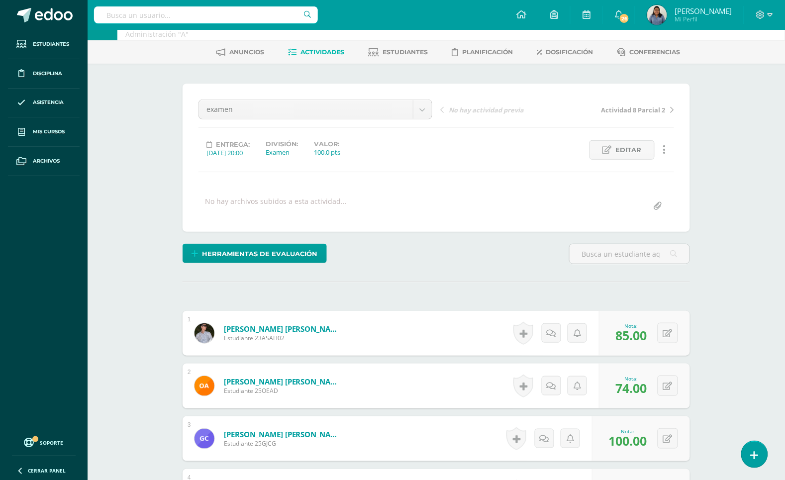
scroll to position [0, 0]
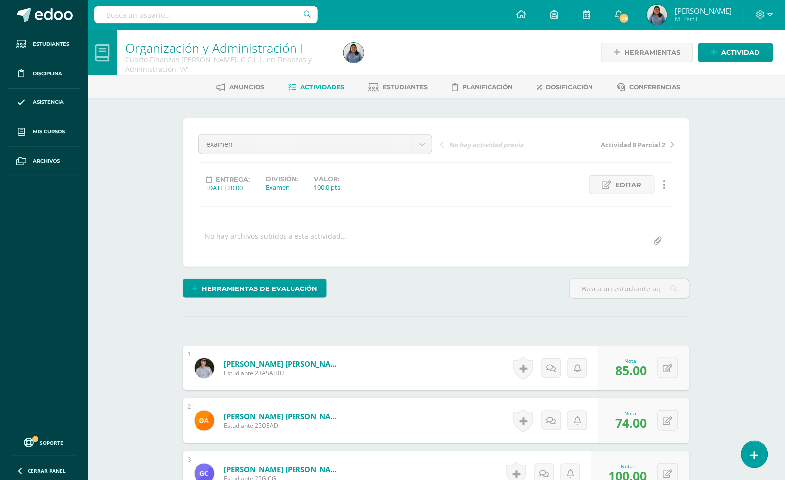
click at [306, 84] on span "Actividades" at bounding box center [323, 86] width 44 height 7
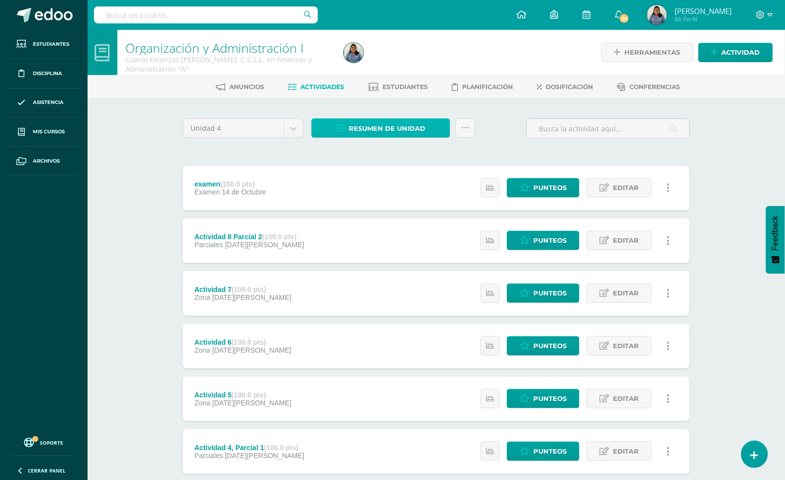
click at [372, 132] on span "Resumen de unidad" at bounding box center [387, 128] width 77 height 18
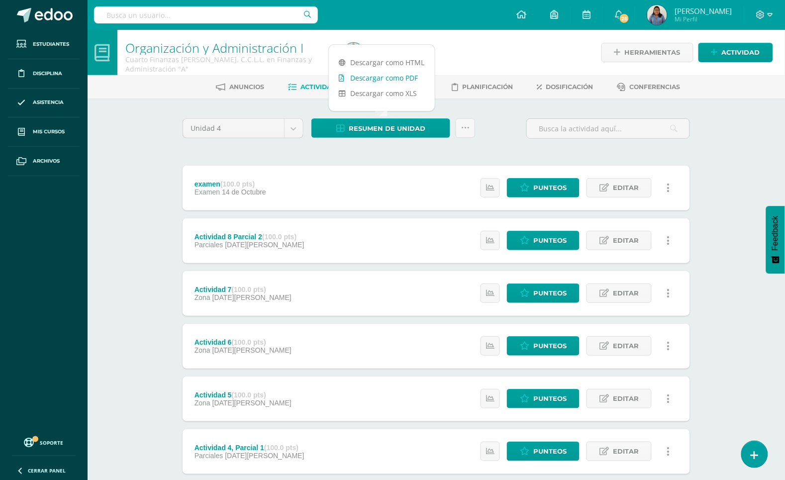
click at [374, 71] on link "Descargar como PDF" at bounding box center [382, 77] width 106 height 15
